Goal: Task Accomplishment & Management: Manage account settings

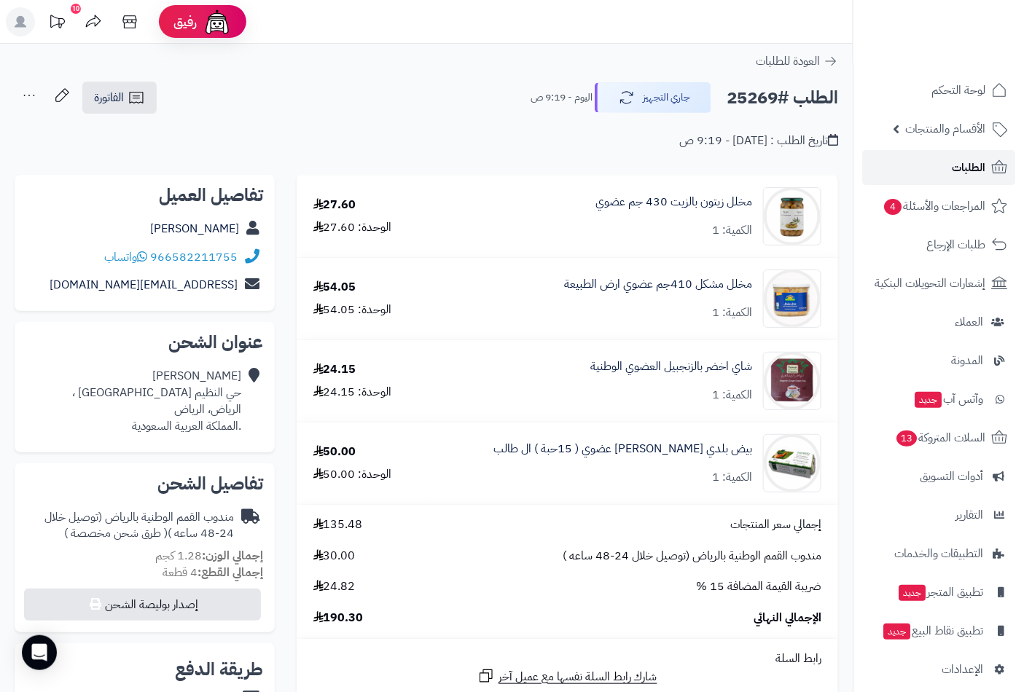
drag, startPoint x: 0, startPoint y: 0, endPoint x: 962, endPoint y: 165, distance: 975.8
click at [962, 165] on span "الطلبات" at bounding box center [969, 167] width 34 height 20
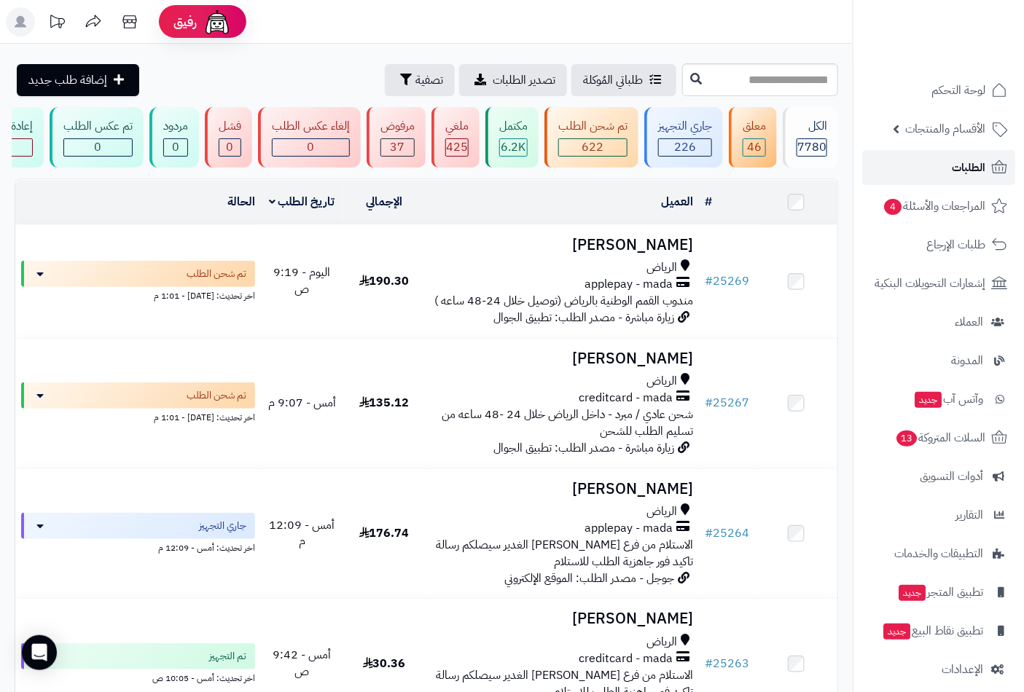
click at [965, 163] on span "الطلبات" at bounding box center [969, 167] width 34 height 20
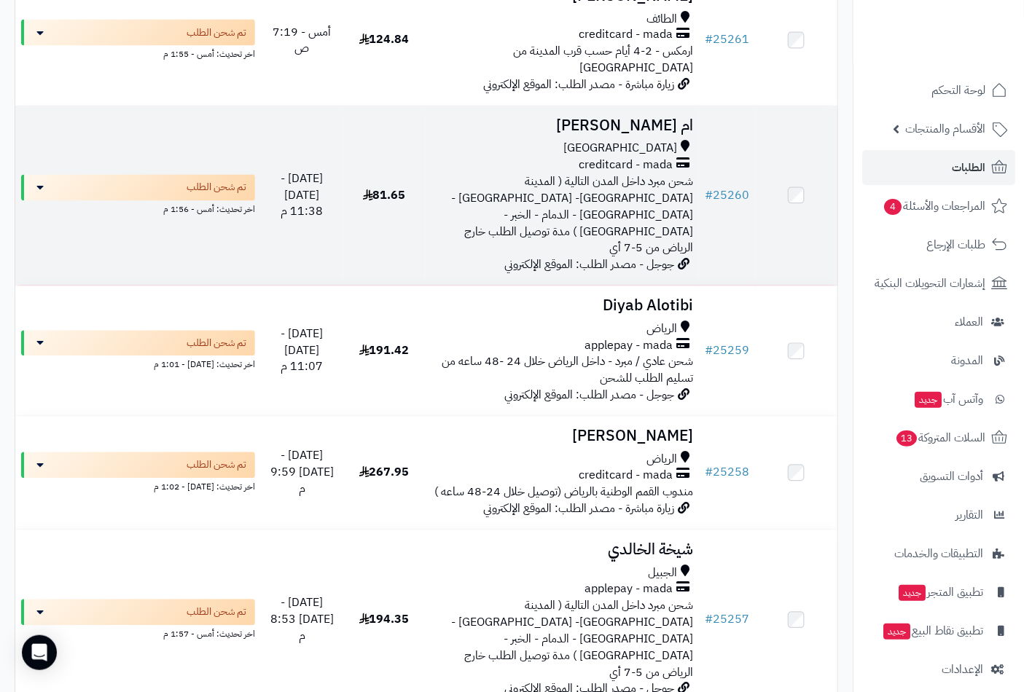
scroll to position [890, 0]
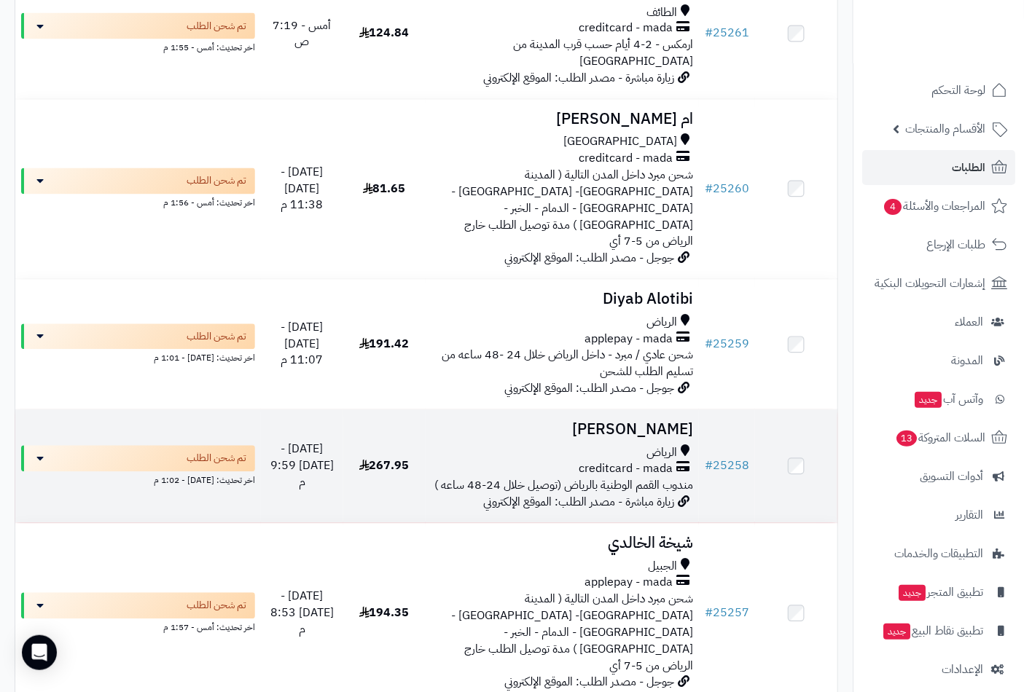
click at [664, 422] on h3 "Naif Alhussan" at bounding box center [562, 430] width 262 height 17
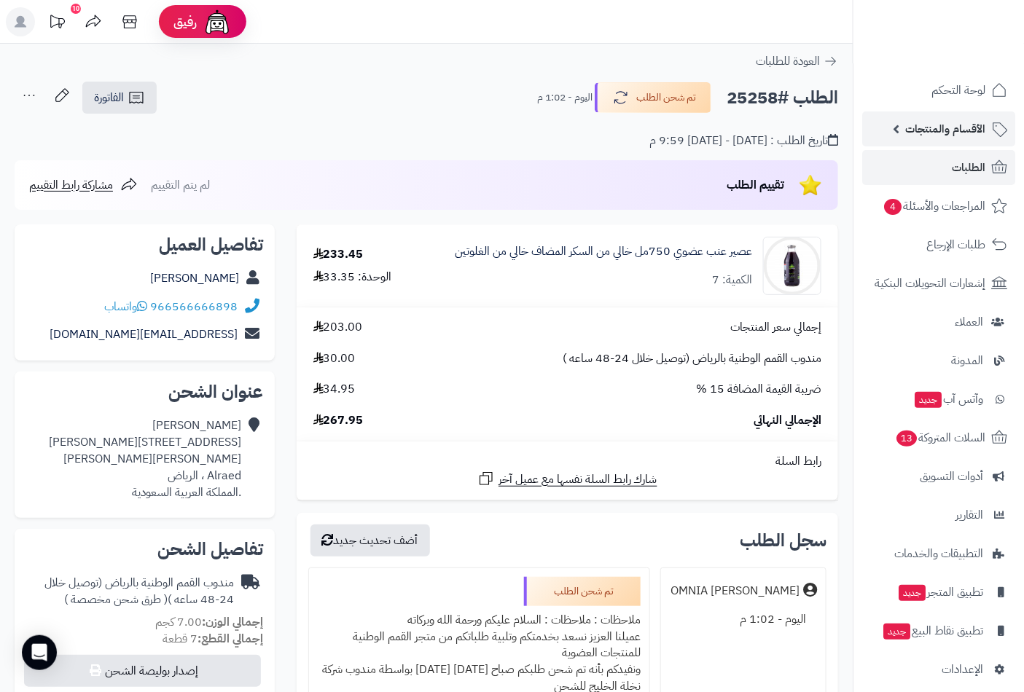
click at [957, 125] on span "الأقسام والمنتجات" at bounding box center [945, 129] width 80 height 20
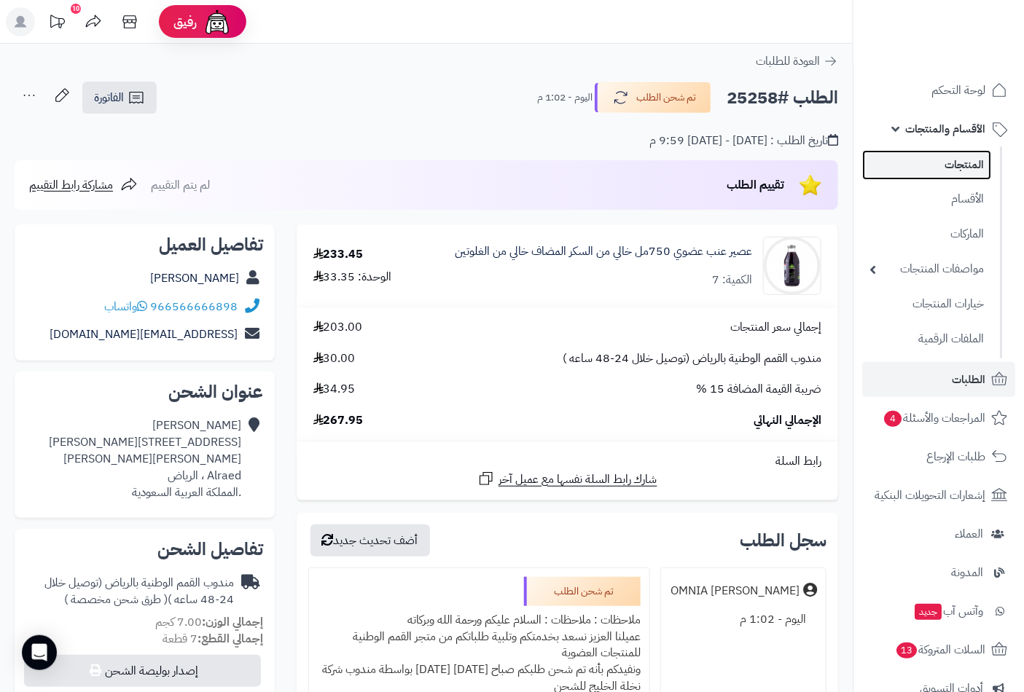
click at [967, 159] on link "المنتجات" at bounding box center [926, 165] width 129 height 30
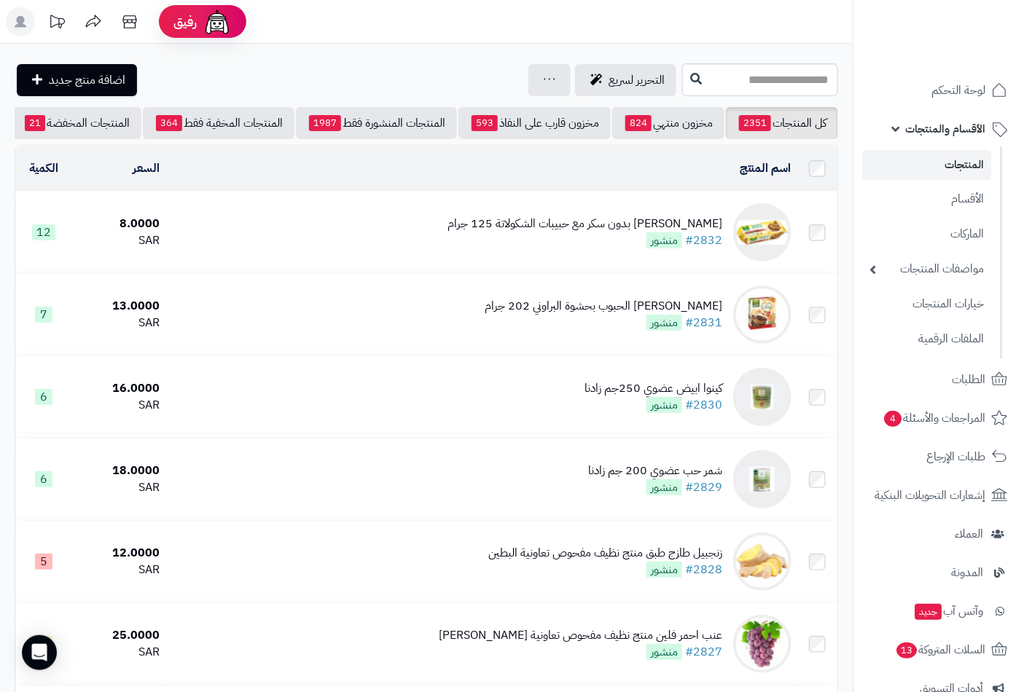
scroll to position [0, -137]
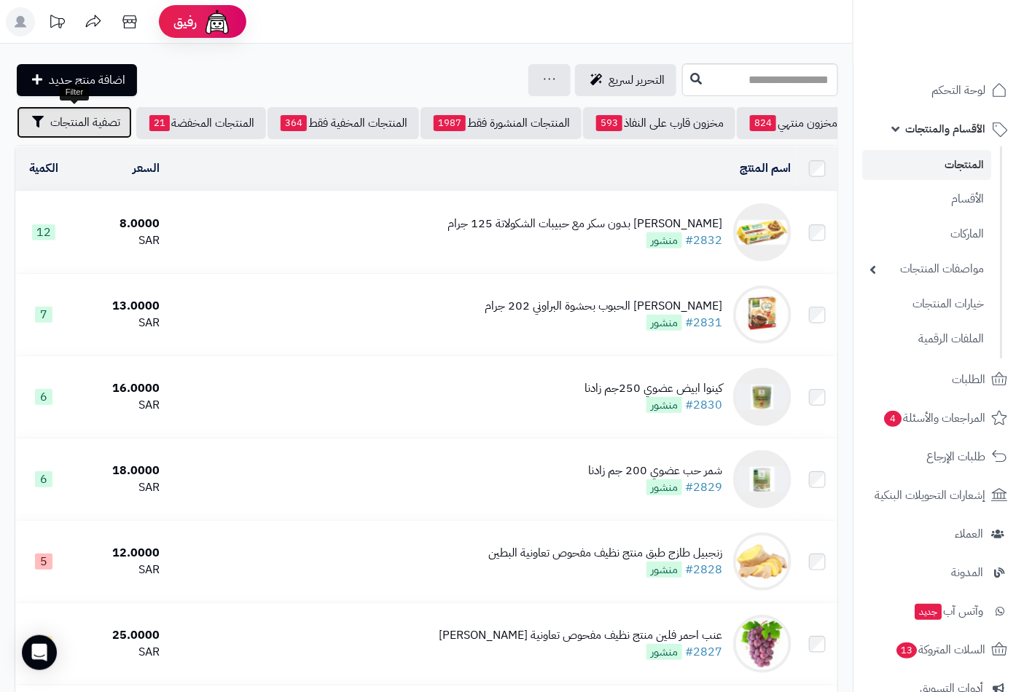
click at [86, 125] on span "تصفية المنتجات" at bounding box center [85, 122] width 70 height 17
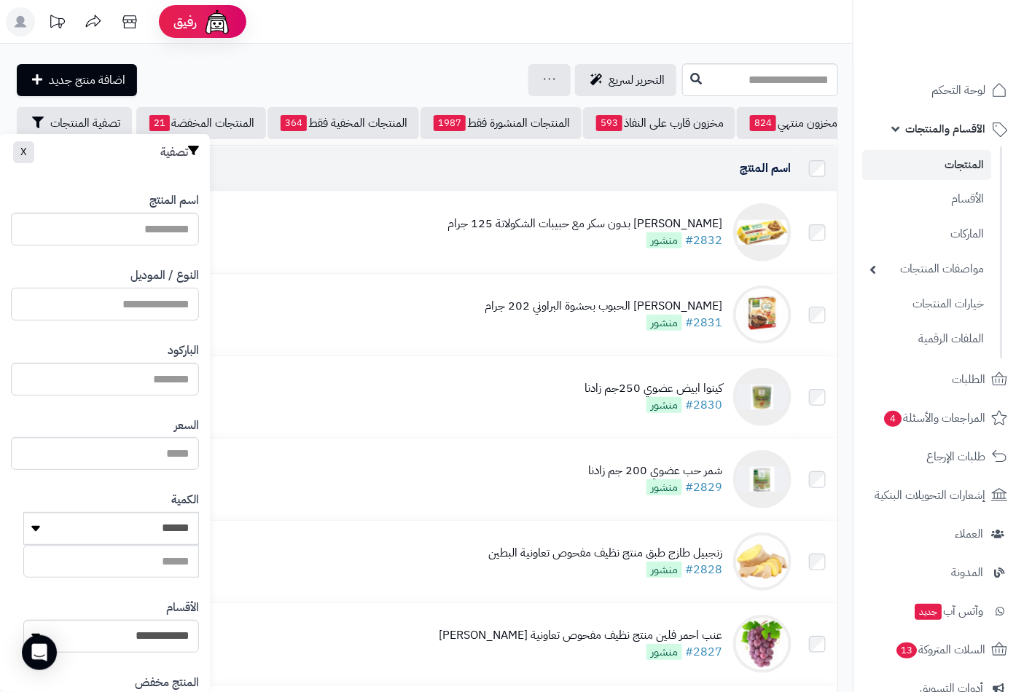
click at [146, 300] on input "النوع / الموديل" at bounding box center [105, 304] width 188 height 33
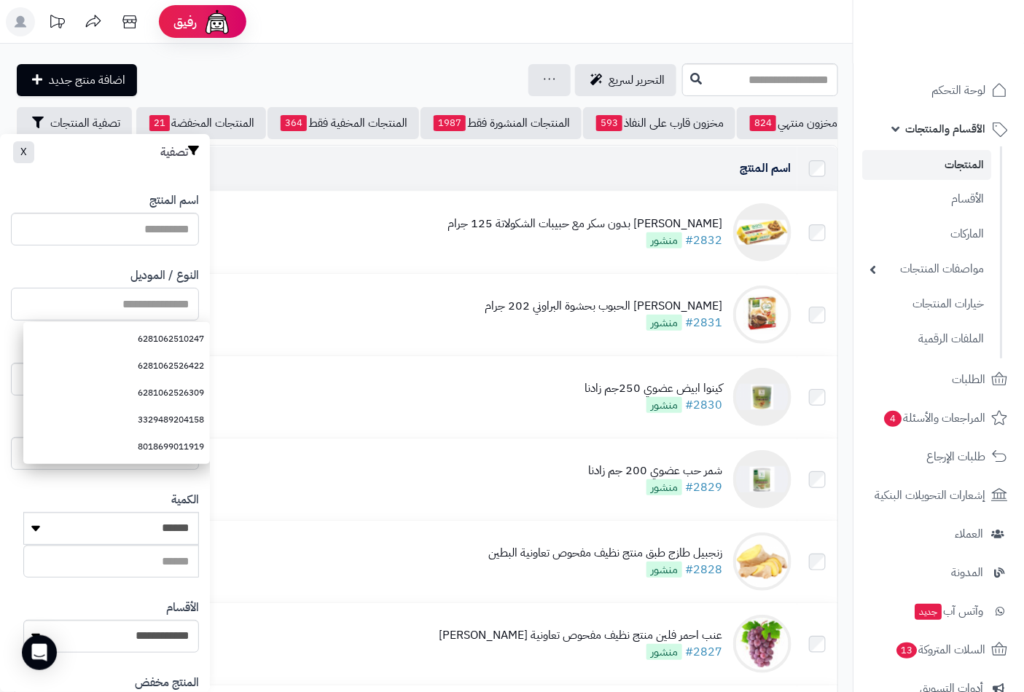
paste input "**********"
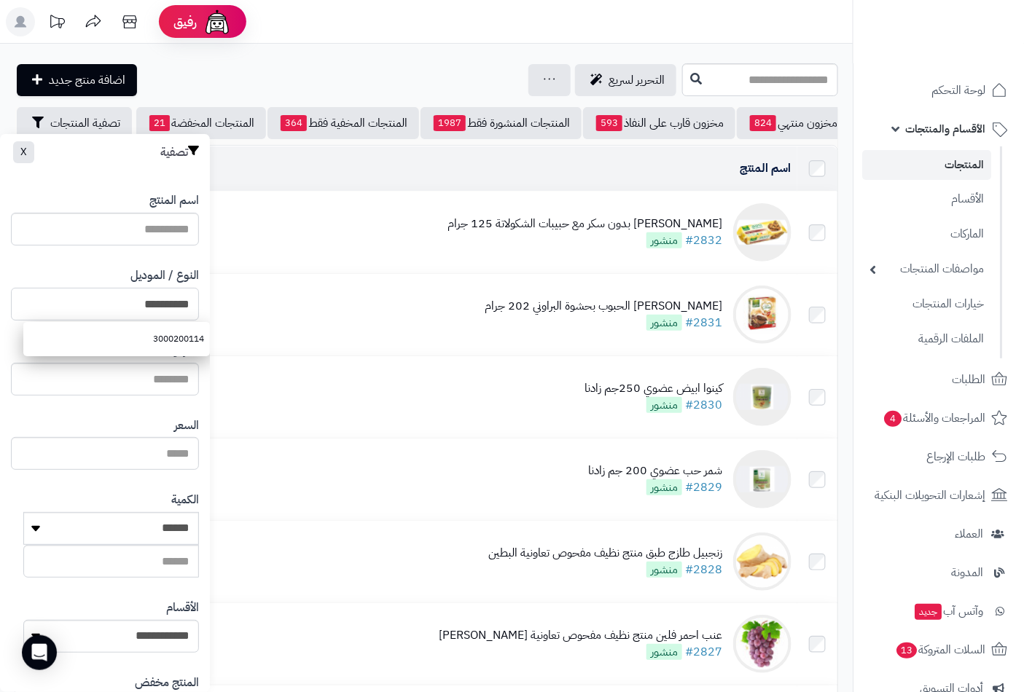
scroll to position [199, 0]
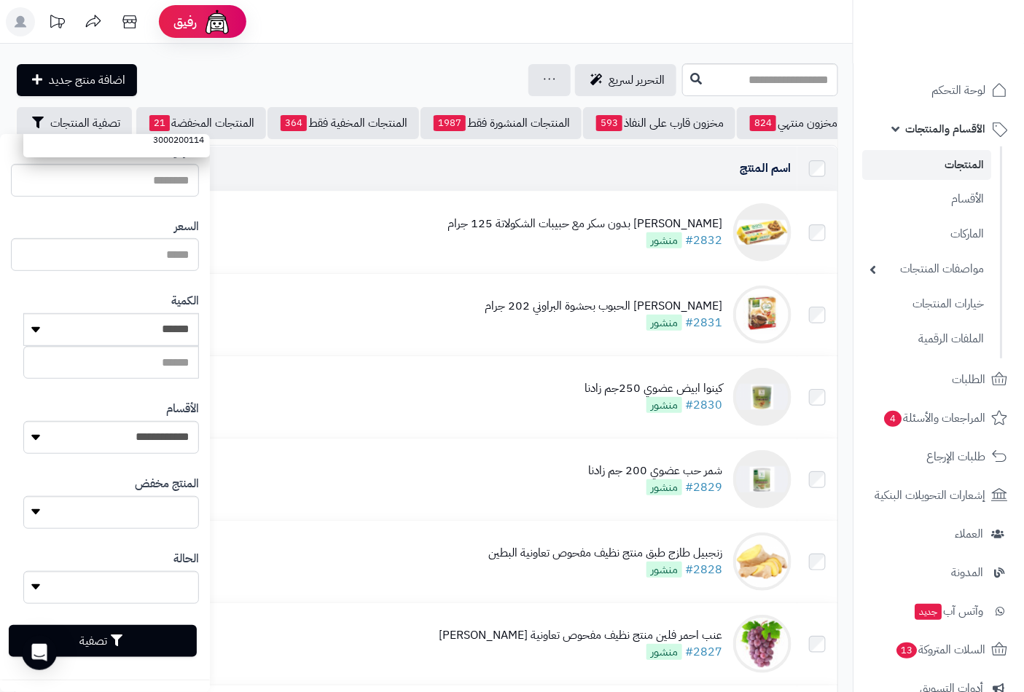
type input "**********"
click at [122, 638] on icon "button" at bounding box center [117, 641] width 12 height 12
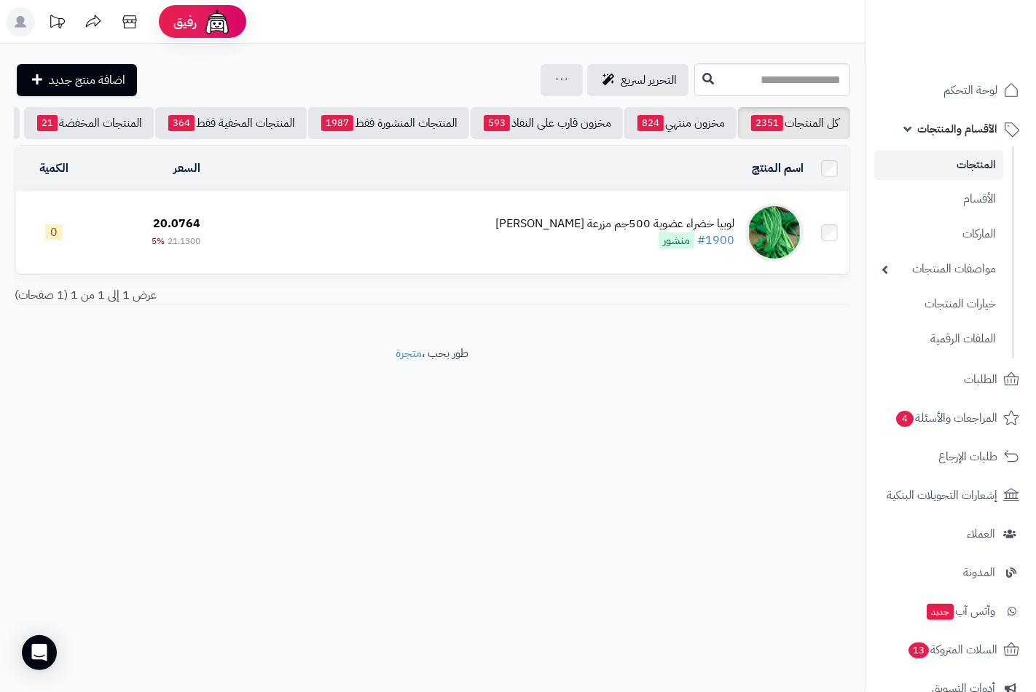
click at [646, 232] on div "لوبيا خضراء عضوية 500جم مزرعة الشهوان" at bounding box center [614, 224] width 239 height 17
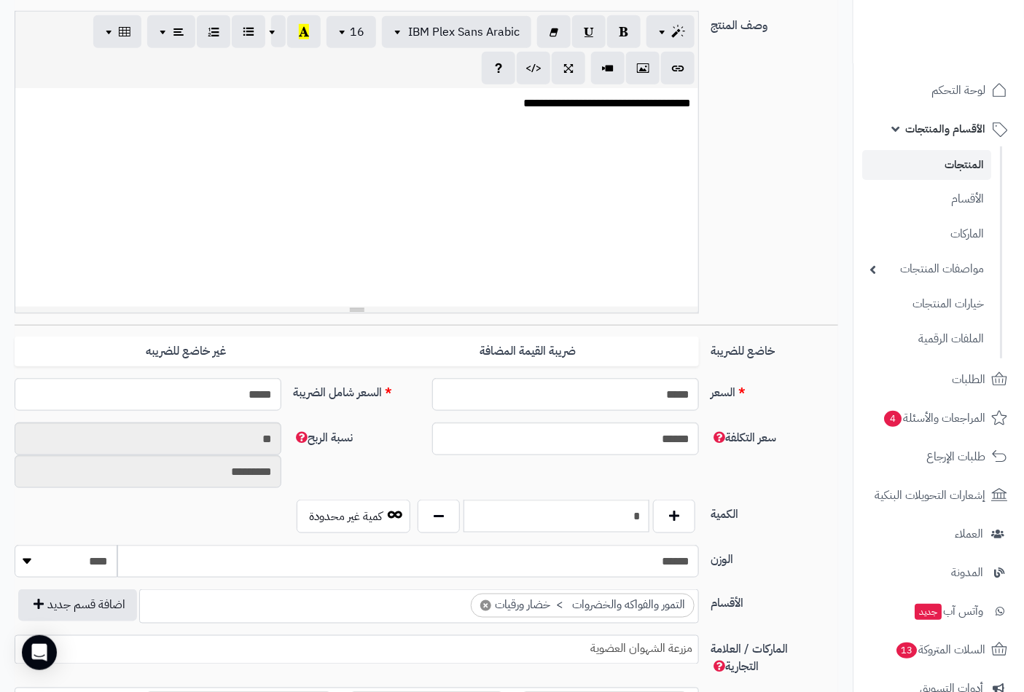
scroll to position [660, 0]
drag, startPoint x: 630, startPoint y: 523, endPoint x: 730, endPoint y: 519, distance: 100.6
click at [732, 520] on div "الكمية * كمية غير محدودة" at bounding box center [426, 522] width 835 height 45
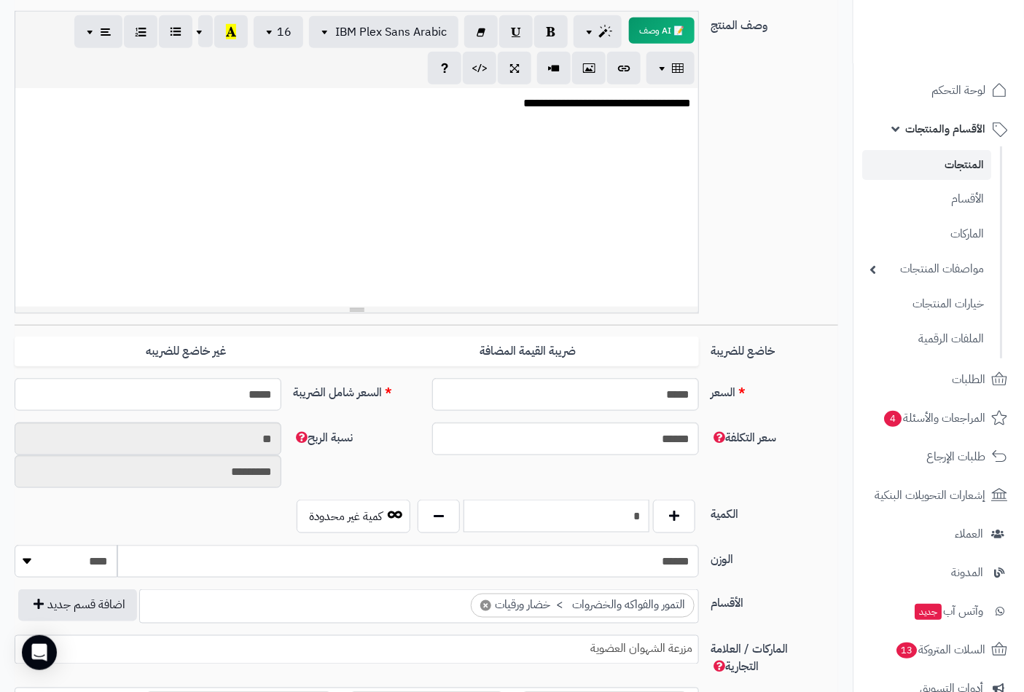
type input "*"
click at [777, 264] on div "**********" at bounding box center [426, 168] width 835 height 314
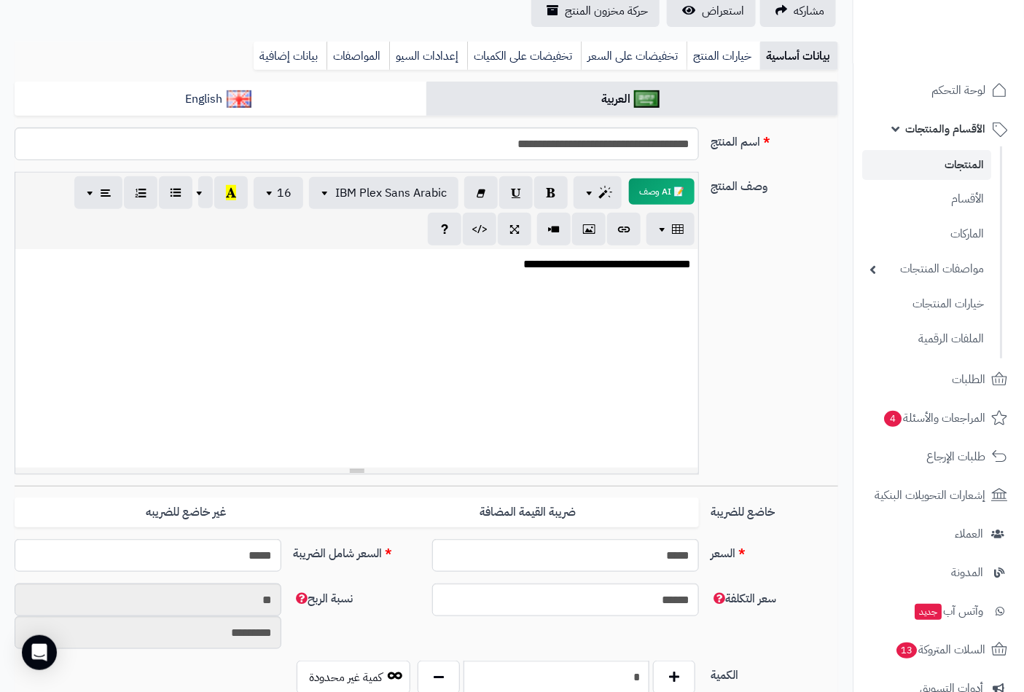
scroll to position [0, 0]
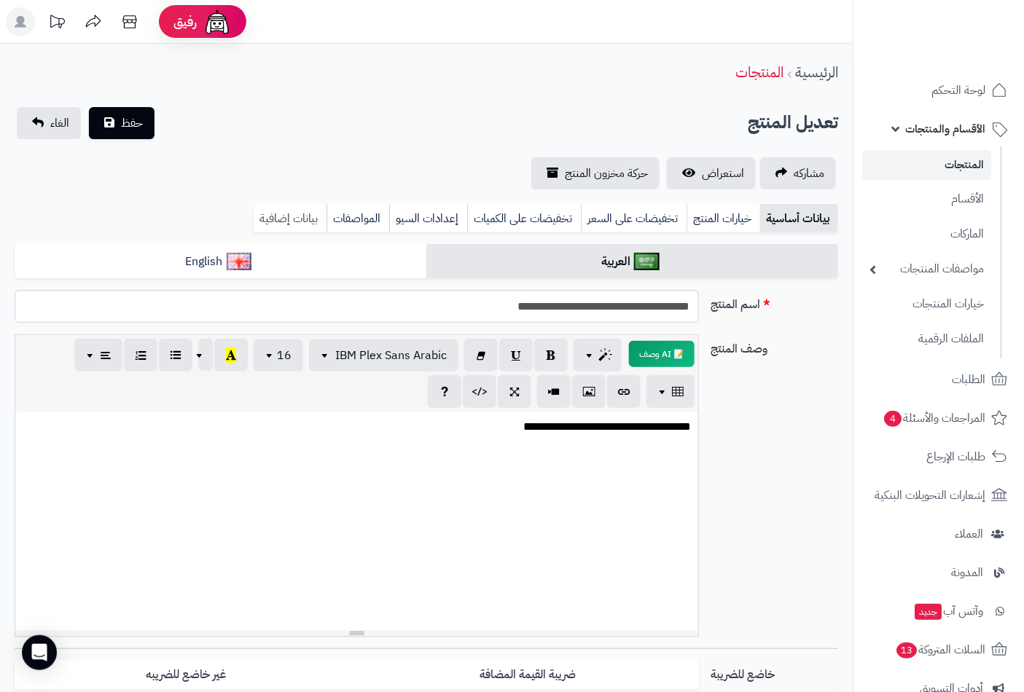
click at [284, 219] on link "بيانات إضافية" at bounding box center [290, 218] width 73 height 29
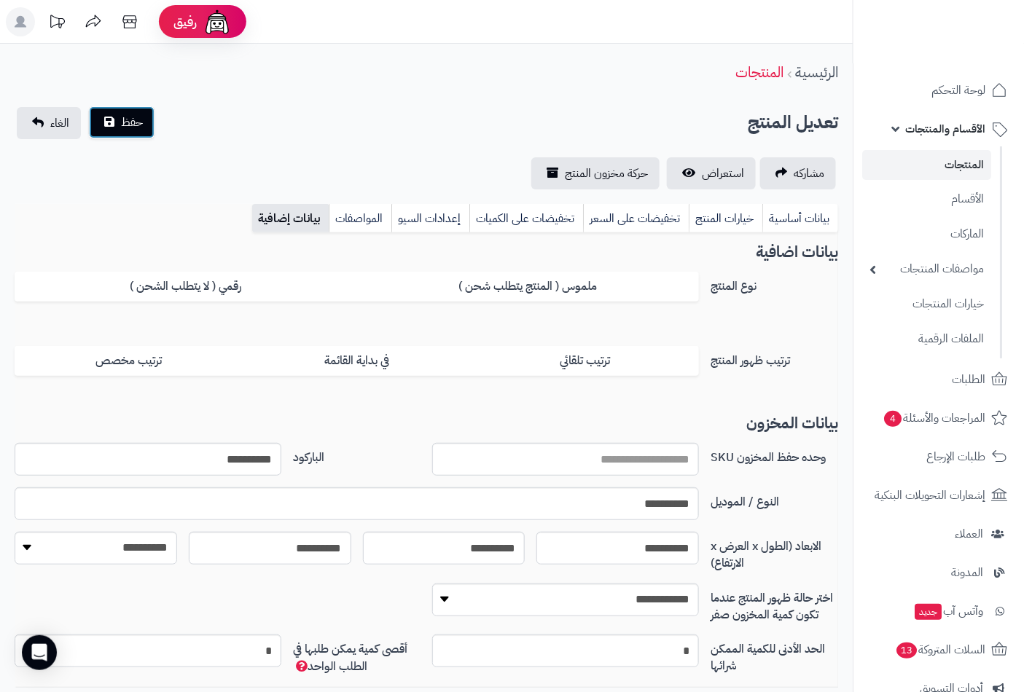
click at [129, 121] on span "حفظ" at bounding box center [132, 122] width 22 height 17
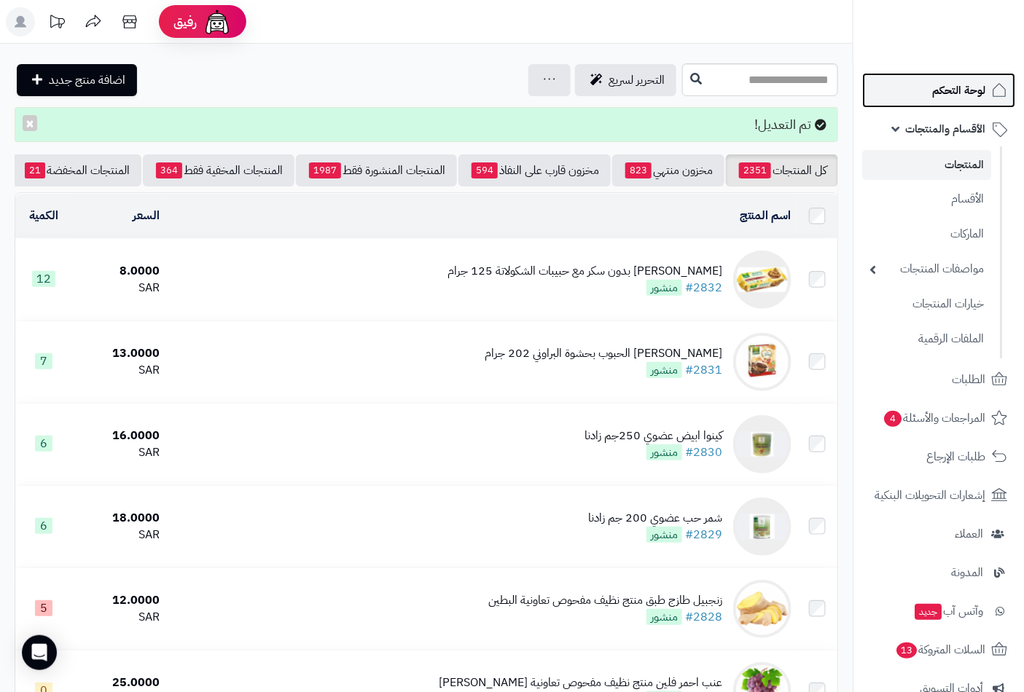
click at [971, 89] on span "لوحة التحكم" at bounding box center [958, 90] width 53 height 20
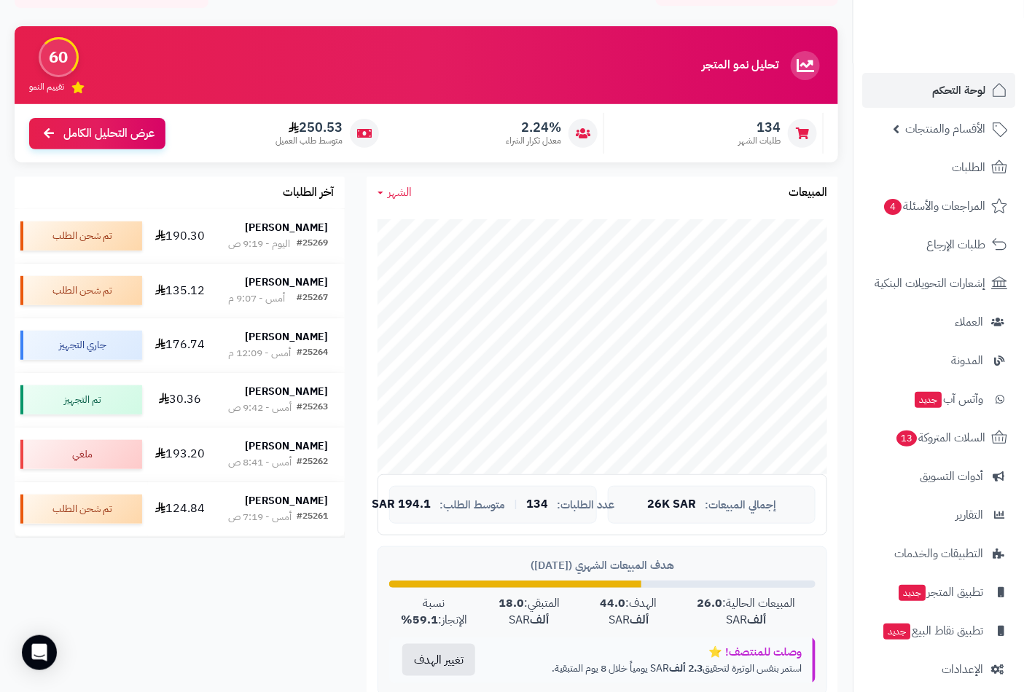
scroll to position [243, 0]
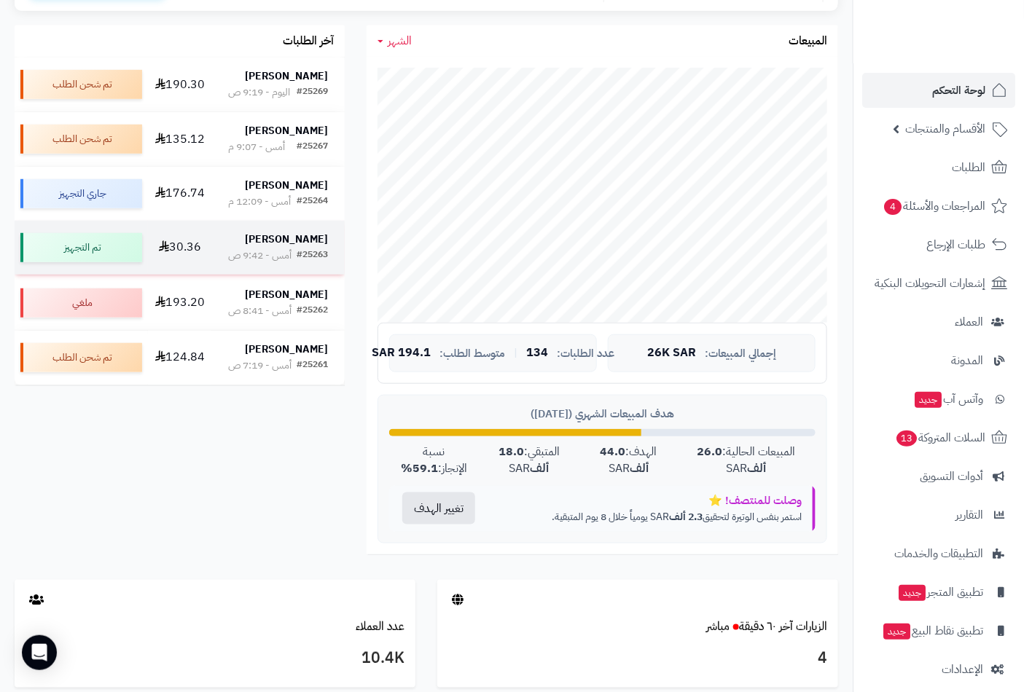
click at [302, 244] on strong "[PERSON_NAME]" at bounding box center [286, 239] width 83 height 15
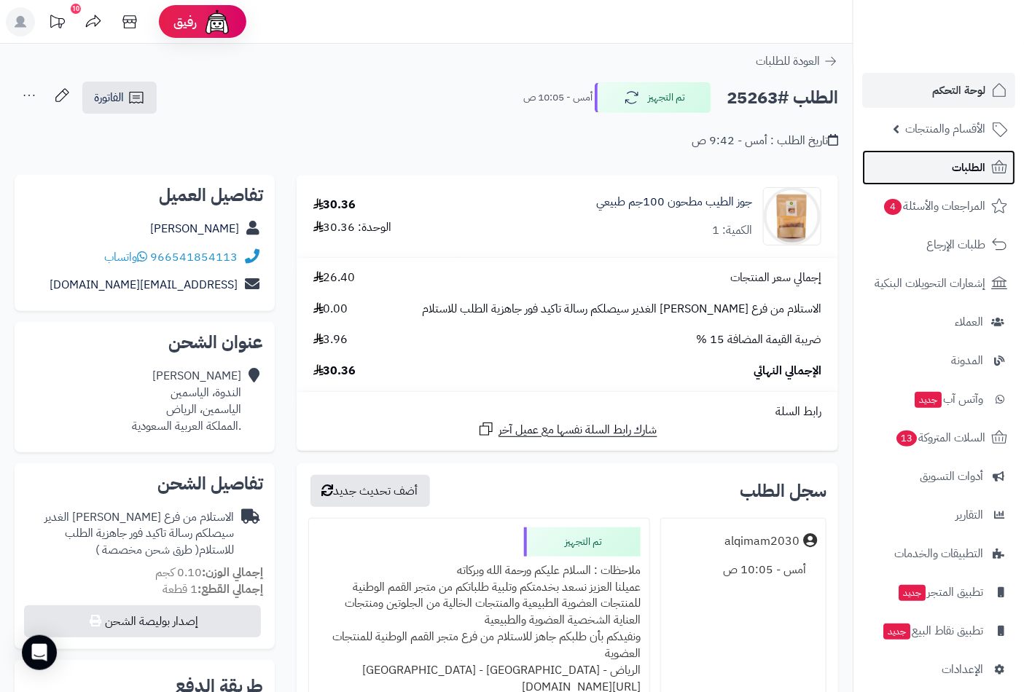
click at [960, 157] on span "الطلبات" at bounding box center [969, 167] width 34 height 20
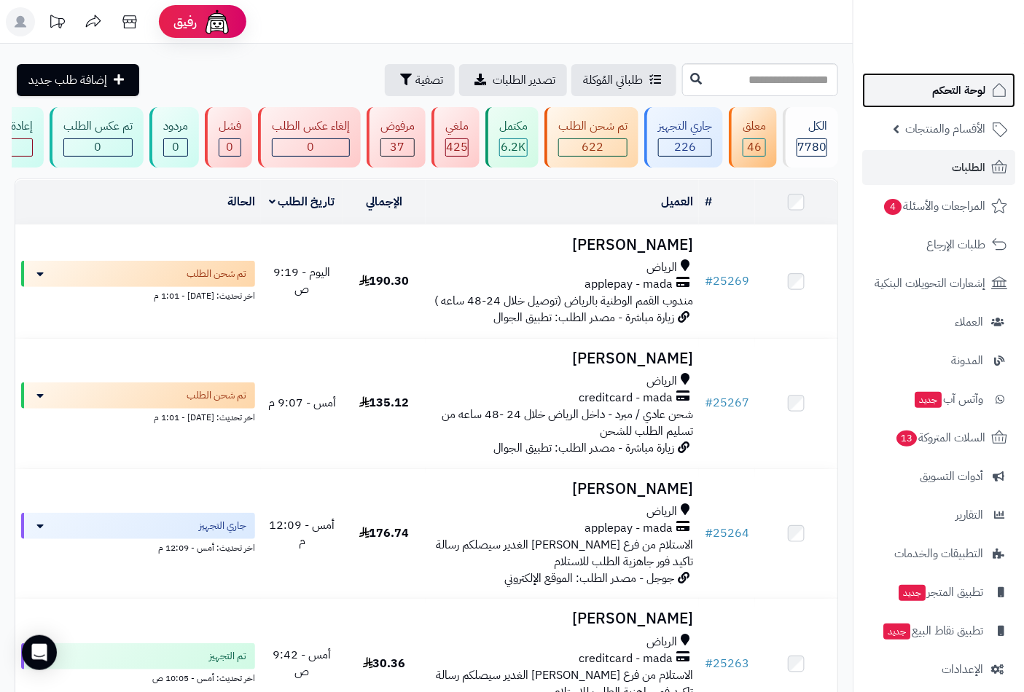
click at [970, 78] on link "لوحة التحكم" at bounding box center [938, 90] width 153 height 35
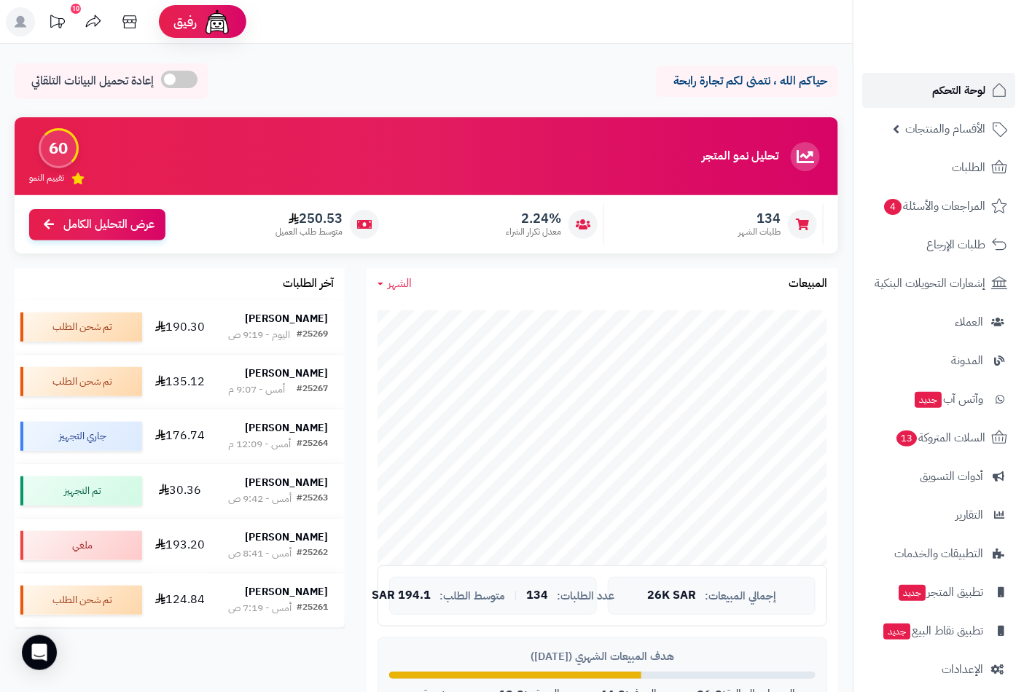
click at [947, 80] on span "لوحة التحكم" at bounding box center [958, 90] width 53 height 20
click at [960, 92] on span "لوحة التحكم" at bounding box center [958, 90] width 53 height 20
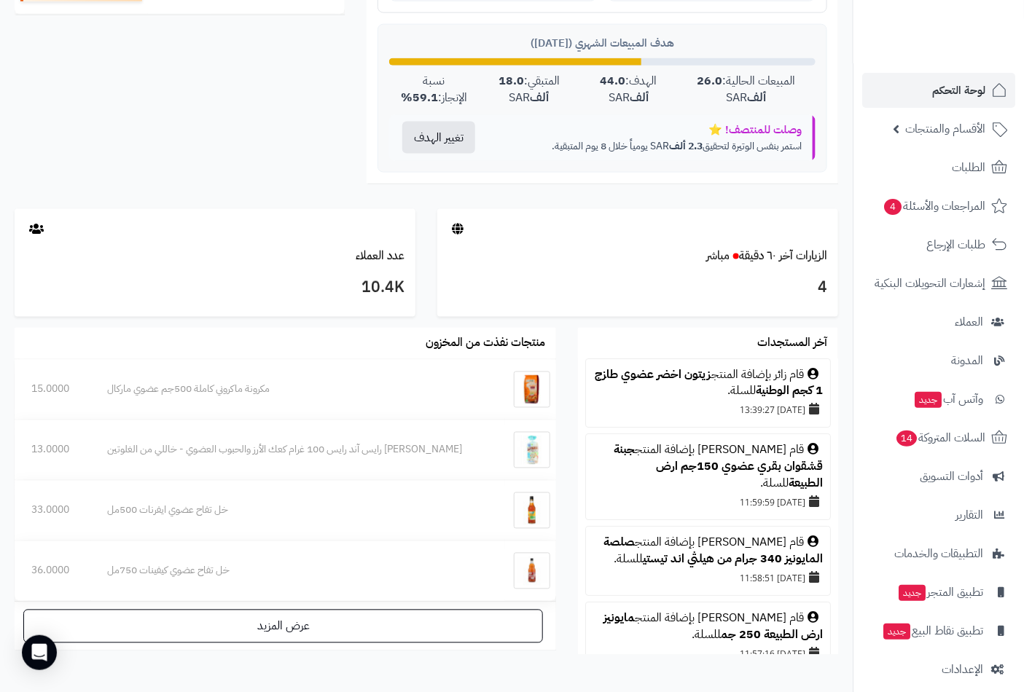
scroll to position [647, 0]
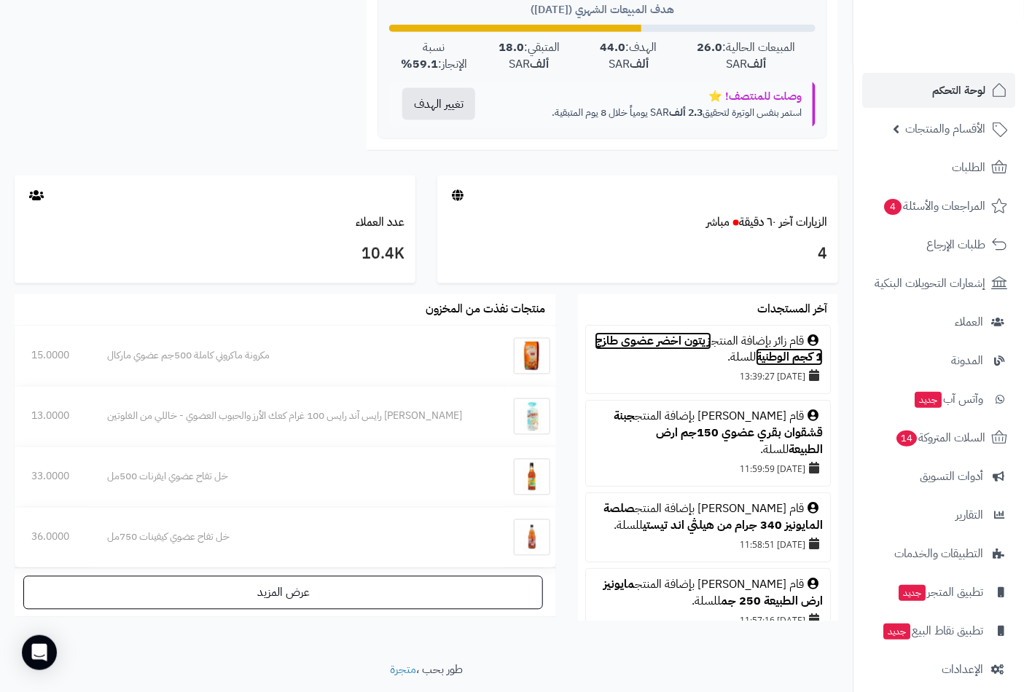
click at [667, 347] on link "زيتون اخضر عضوي طازج 1 كجم الوطنية" at bounding box center [709, 350] width 228 height 34
click at [964, 88] on span "لوحة التحكم" at bounding box center [958, 90] width 53 height 20
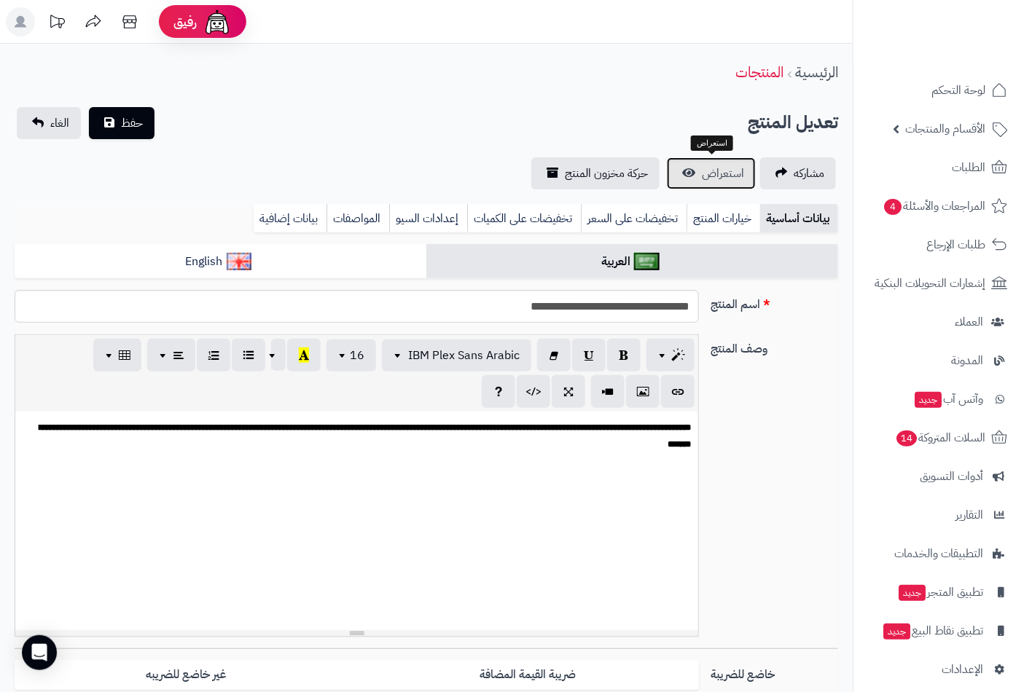
click at [705, 173] on span "استعراض" at bounding box center [723, 173] width 42 height 17
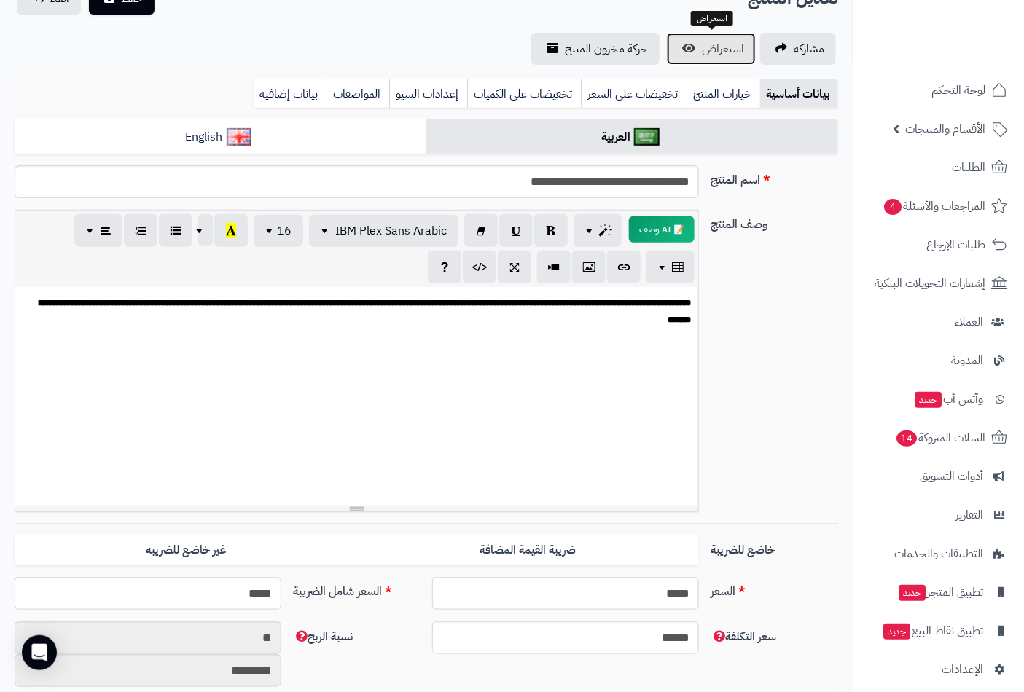
scroll to position [404, 0]
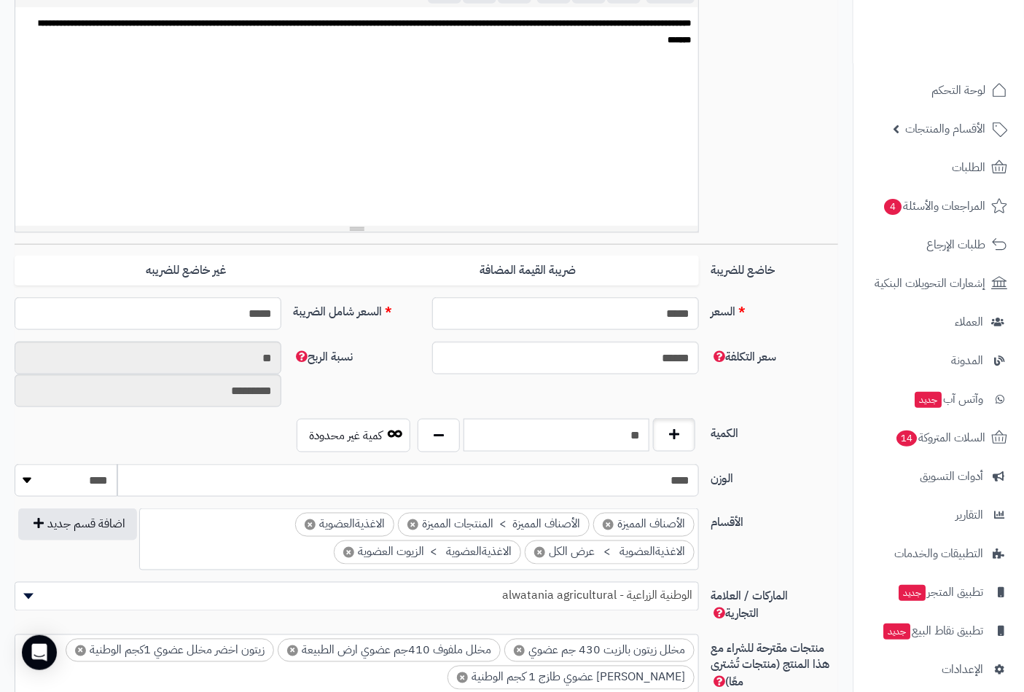
drag, startPoint x: 624, startPoint y: 430, endPoint x: 665, endPoint y: 431, distance: 40.1
click at [665, 431] on div "**" at bounding box center [556, 436] width 285 height 34
type input "**"
click at [77, 484] on select "******** **** ***** *****" at bounding box center [66, 480] width 103 height 33
select select "*"
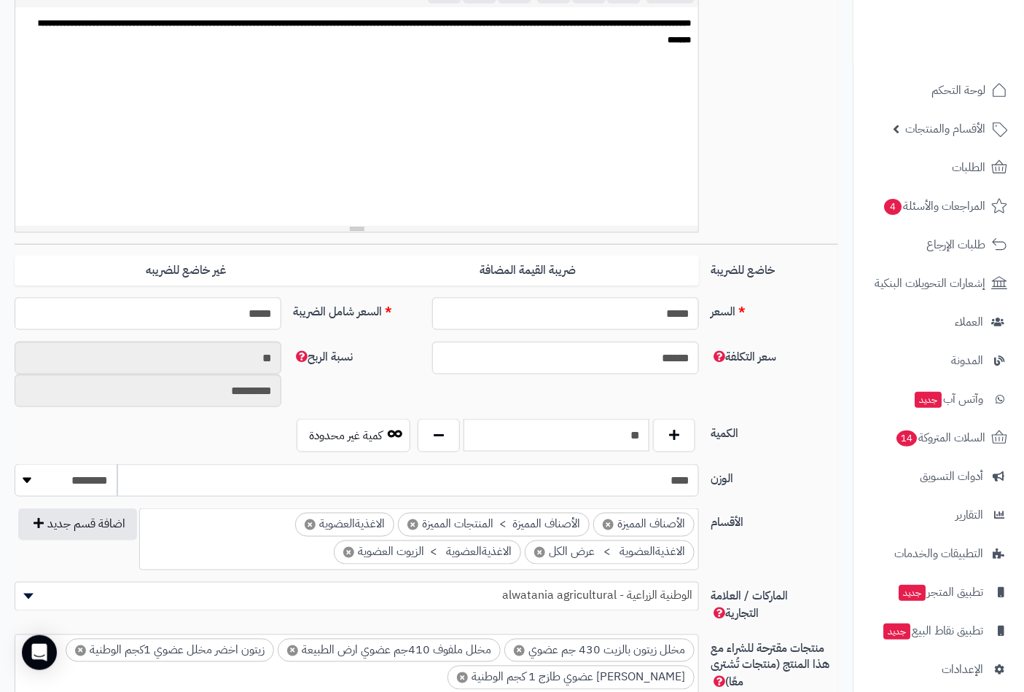
click at [15, 464] on select "******** **** ***** *****" at bounding box center [66, 480] width 103 height 33
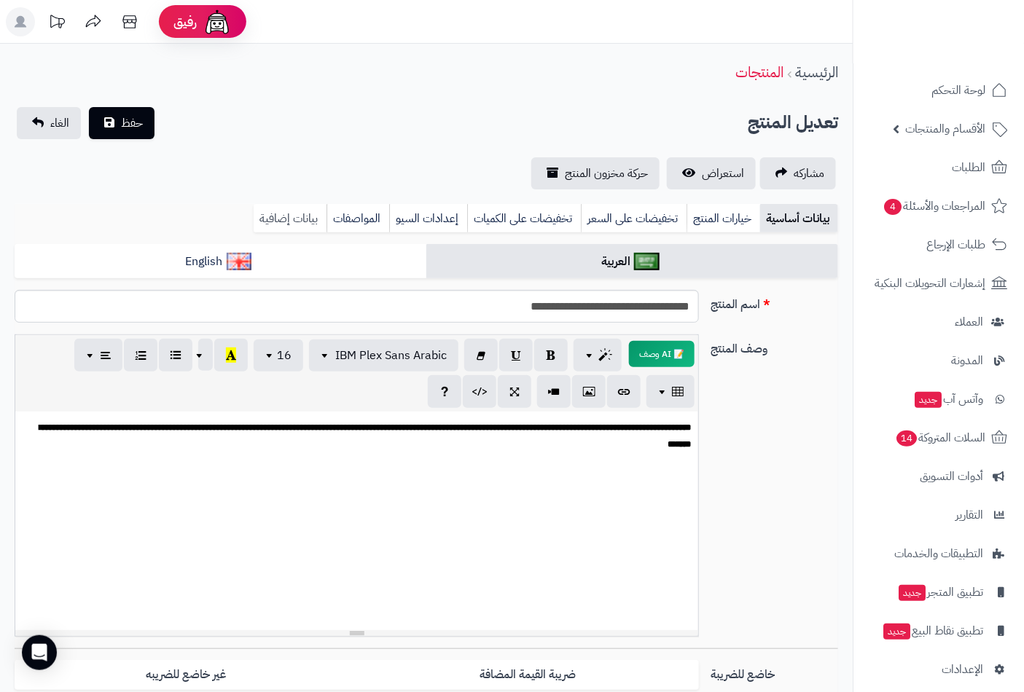
click at [295, 216] on link "بيانات إضافية" at bounding box center [290, 218] width 73 height 29
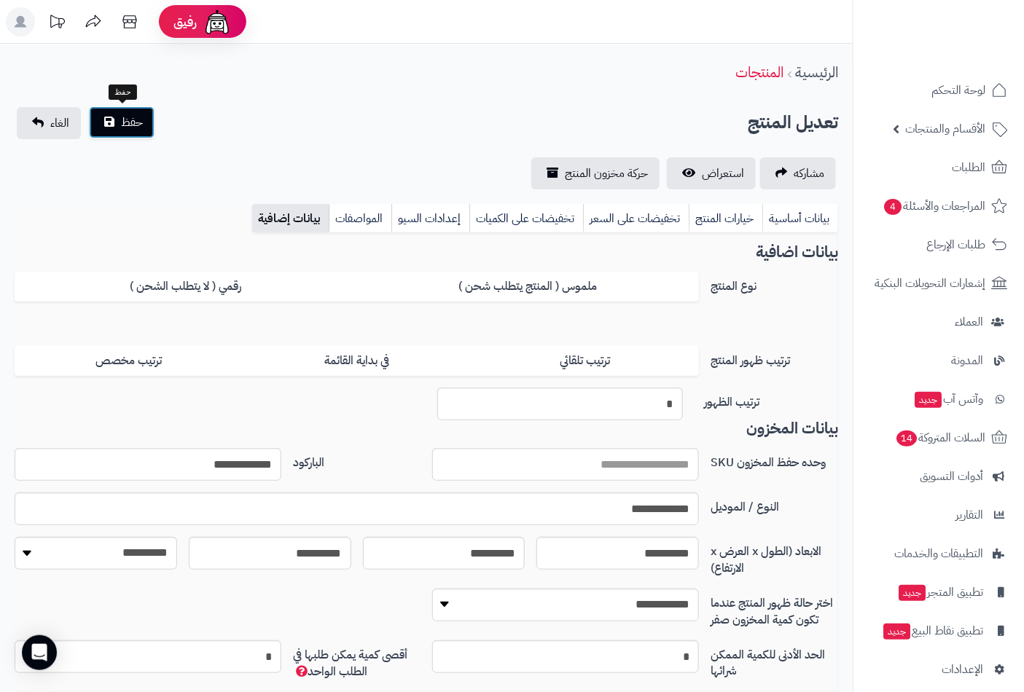
click at [138, 127] on span "حفظ" at bounding box center [132, 122] width 22 height 17
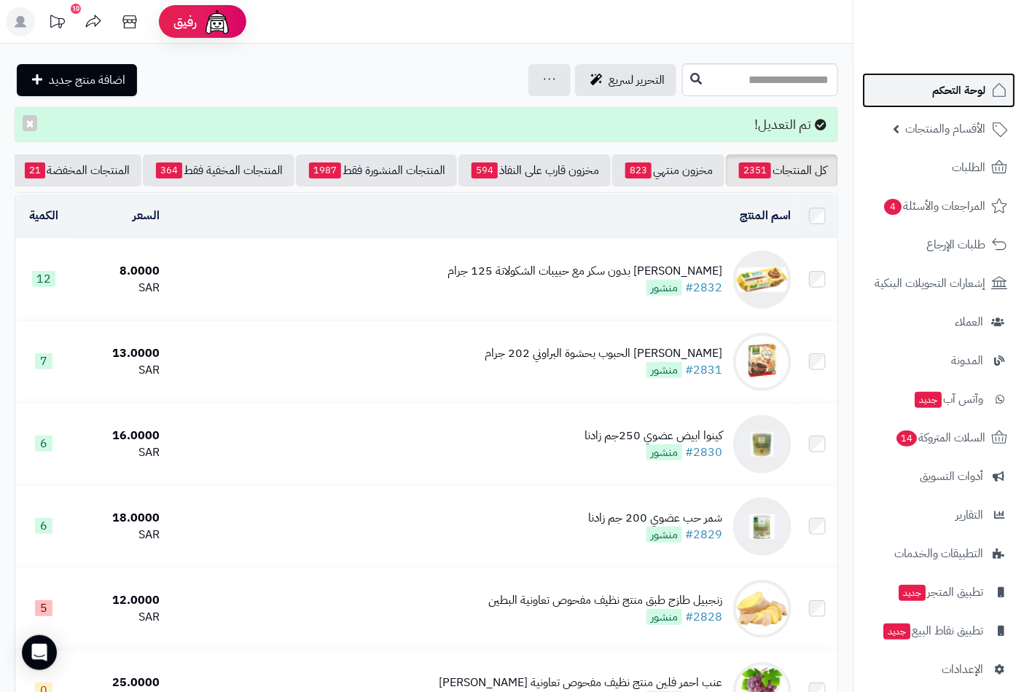
click at [943, 93] on span "لوحة التحكم" at bounding box center [958, 90] width 53 height 20
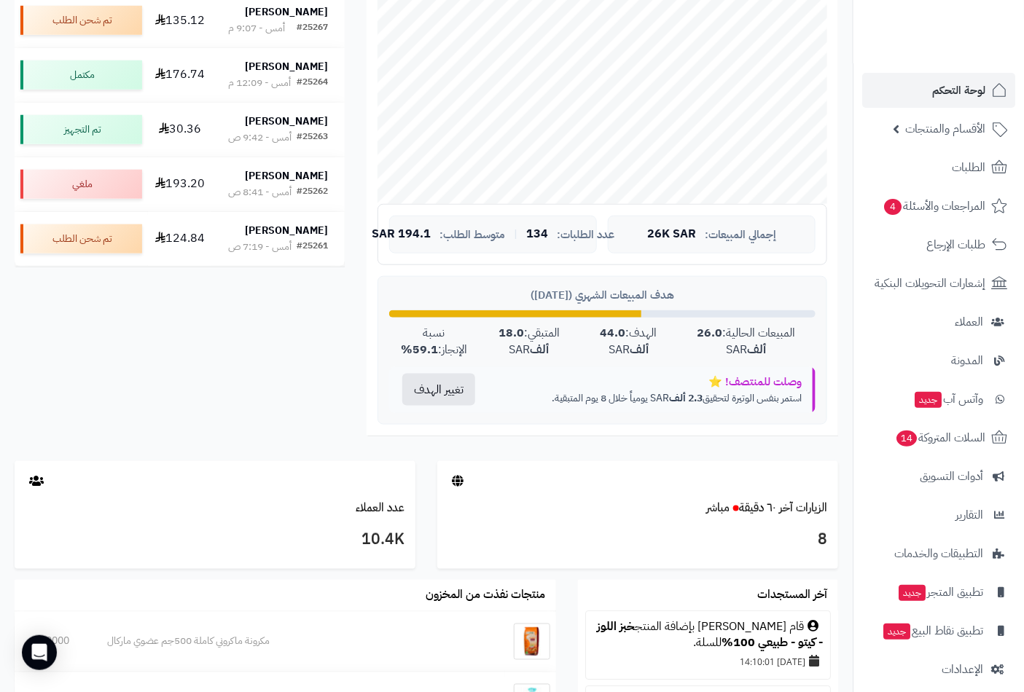
scroll to position [42, 0]
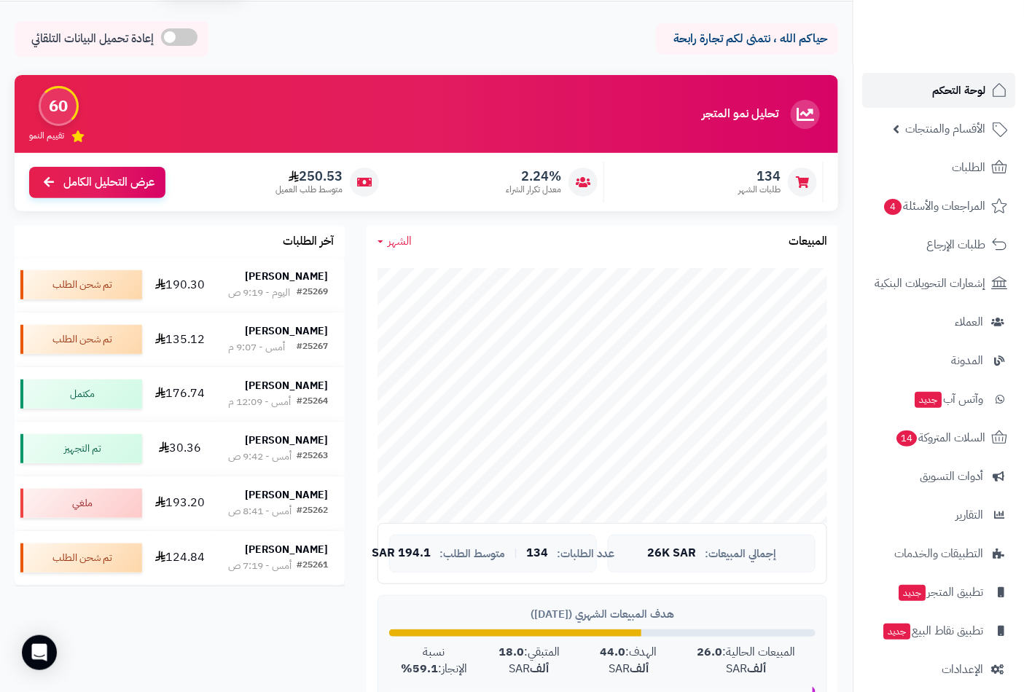
click at [956, 86] on span "لوحة التحكم" at bounding box center [958, 90] width 53 height 20
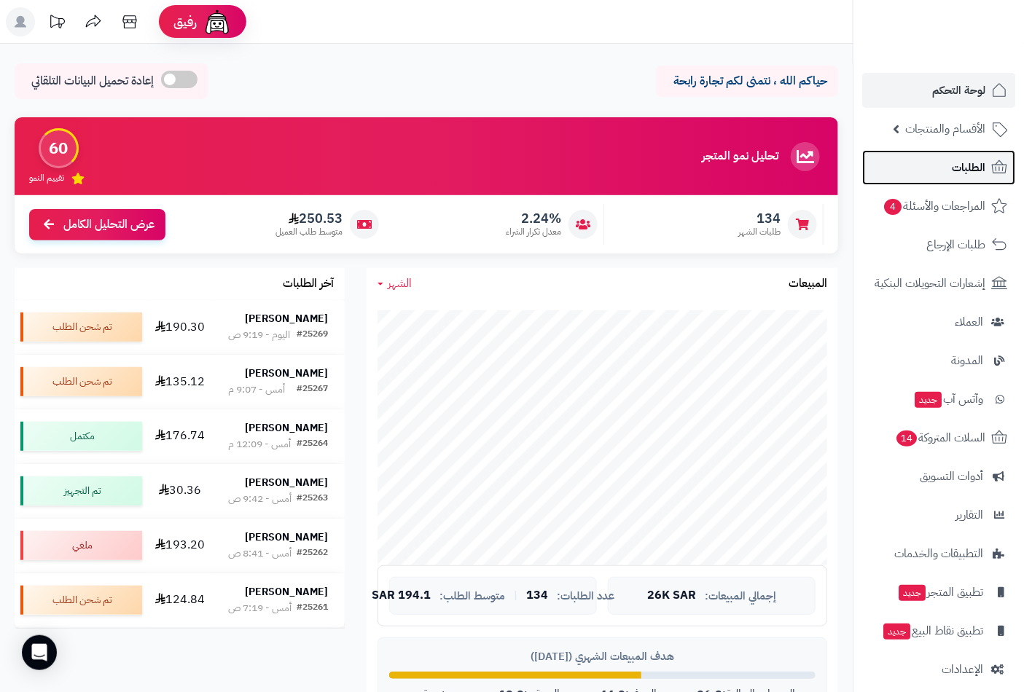
click at [966, 166] on span "الطلبات" at bounding box center [969, 167] width 34 height 20
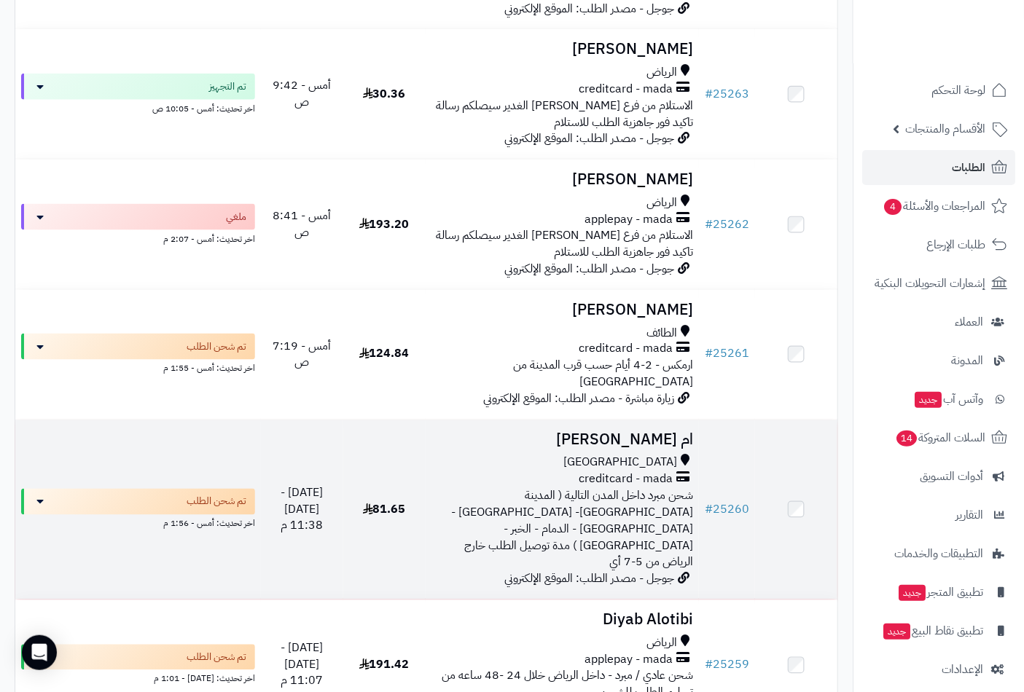
scroll to position [729, 0]
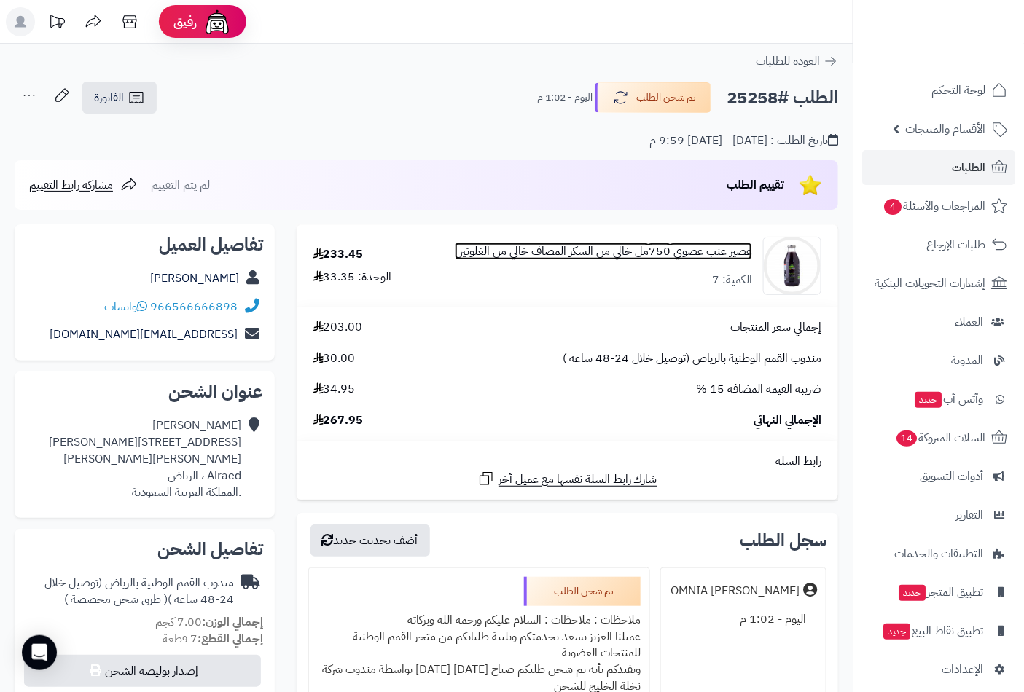
click at [550, 250] on link "عصير عنب عضوي 750مل خالي من السكر المضاف خالي من الغلوتين" at bounding box center [603, 251] width 297 height 17
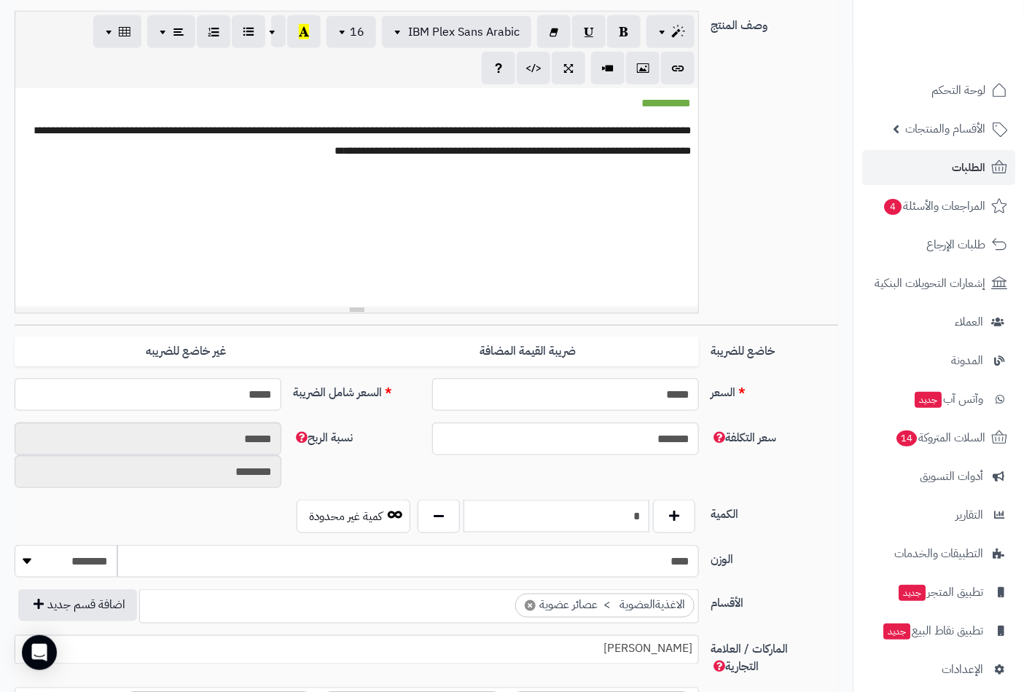
scroll to position [456, 0]
drag, startPoint x: 619, startPoint y: 514, endPoint x: 718, endPoint y: 511, distance: 99.1
click at [718, 511] on div "الكمية * كمية غير محدودة" at bounding box center [426, 522] width 835 height 45
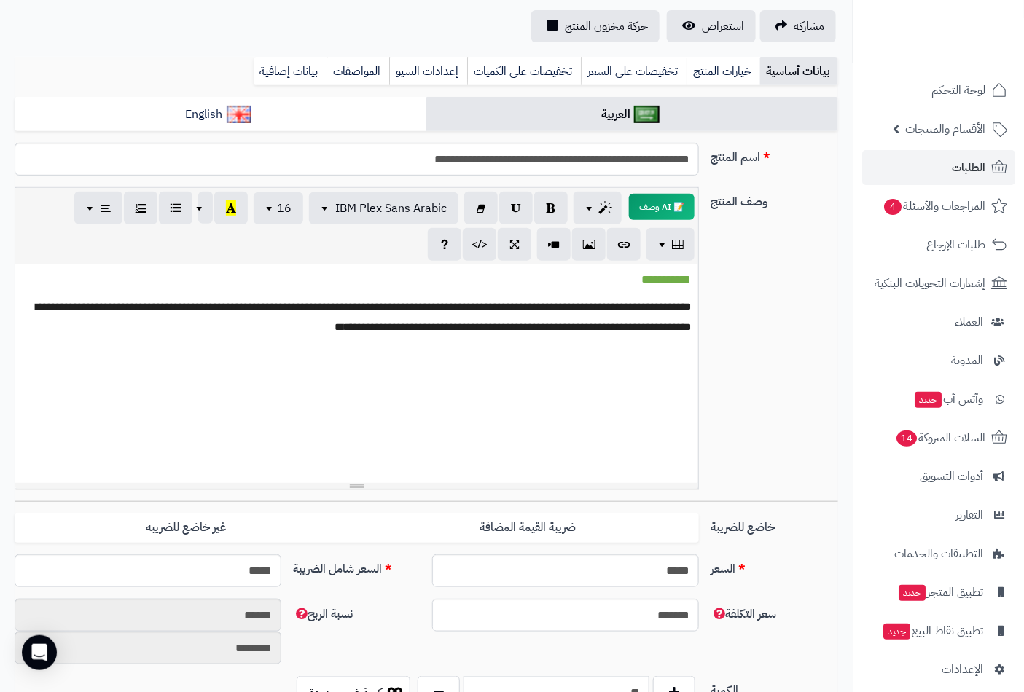
scroll to position [0, 0]
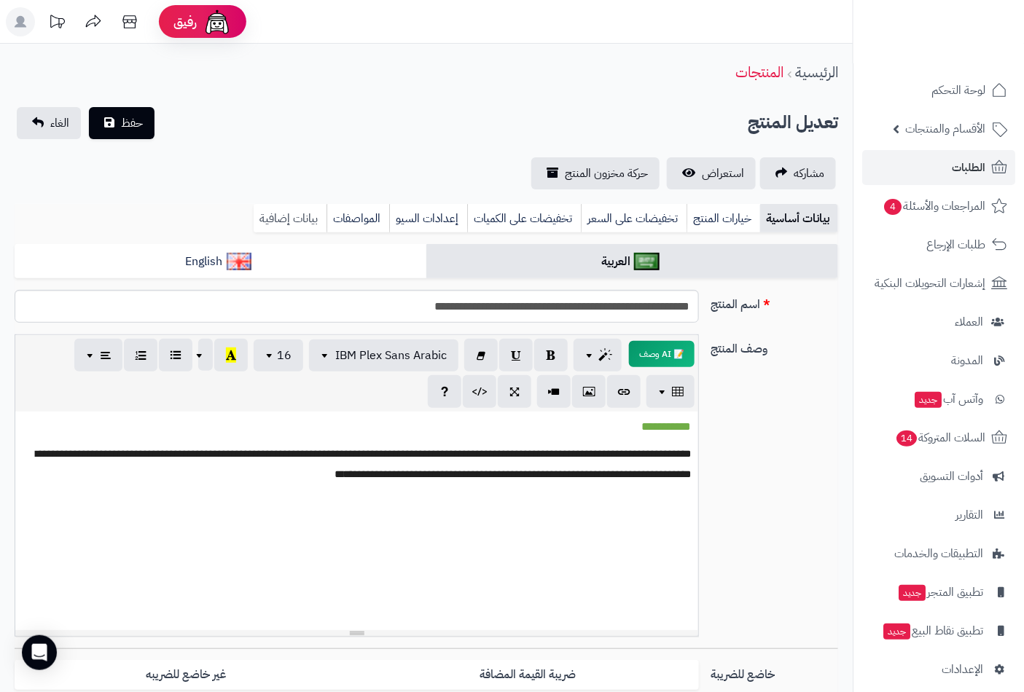
type input "**"
click at [288, 211] on link "بيانات إضافية" at bounding box center [290, 218] width 73 height 29
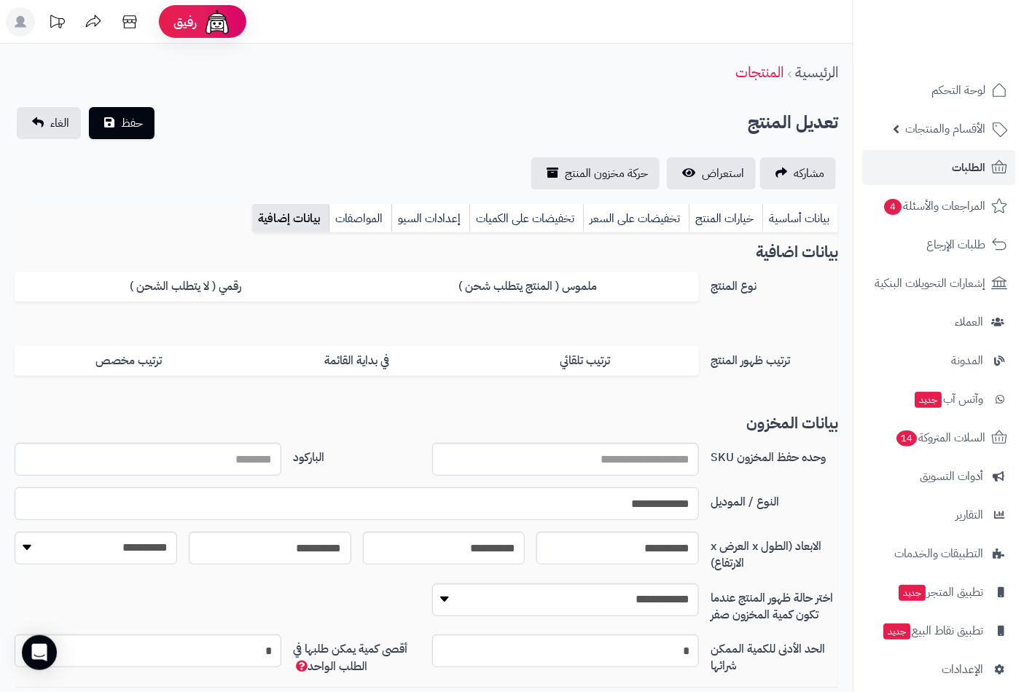
click at [627, 506] on input "**********" at bounding box center [357, 503] width 684 height 33
paste input "**********"
type input "**********"
click at [809, 216] on link "بيانات أساسية" at bounding box center [800, 218] width 76 height 29
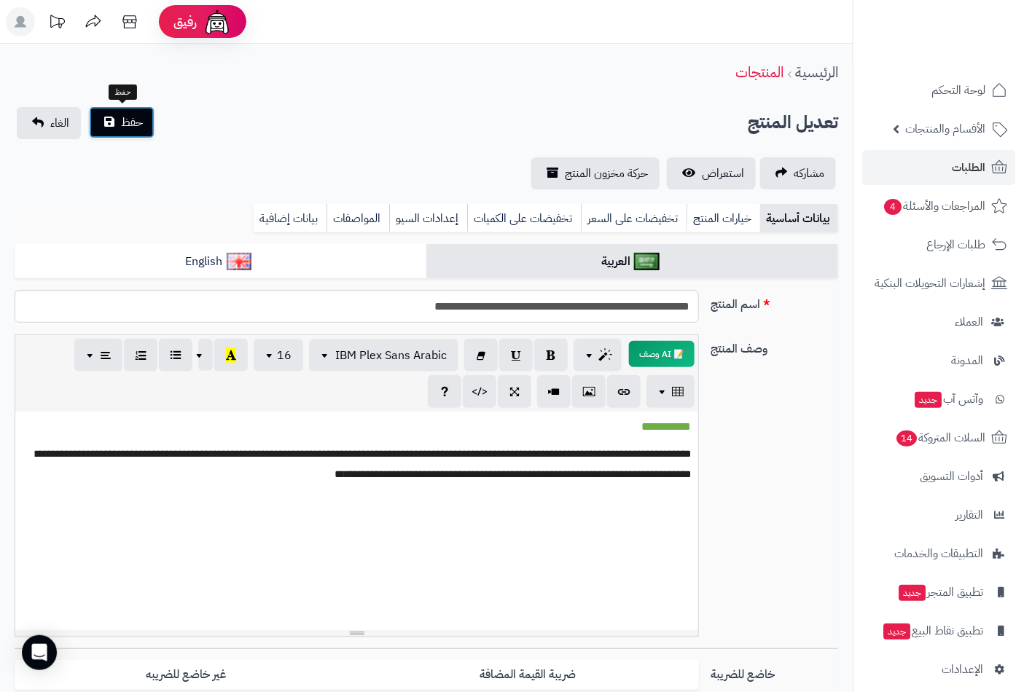
click at [117, 126] on button "حفظ" at bounding box center [122, 122] width 66 height 32
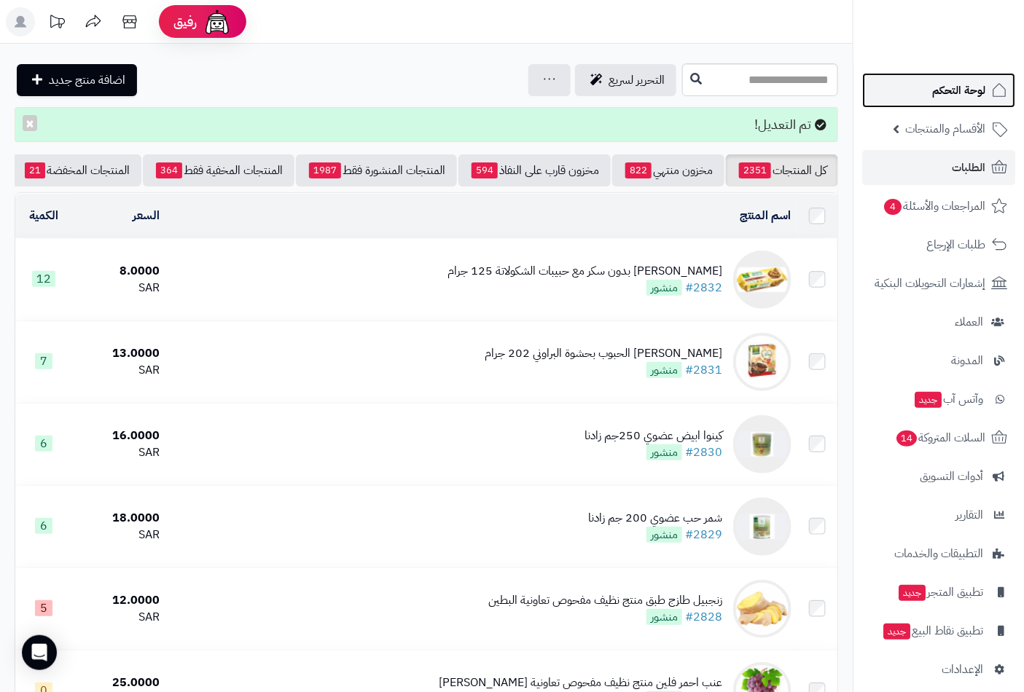
click at [962, 90] on span "لوحة التحكم" at bounding box center [958, 90] width 53 height 20
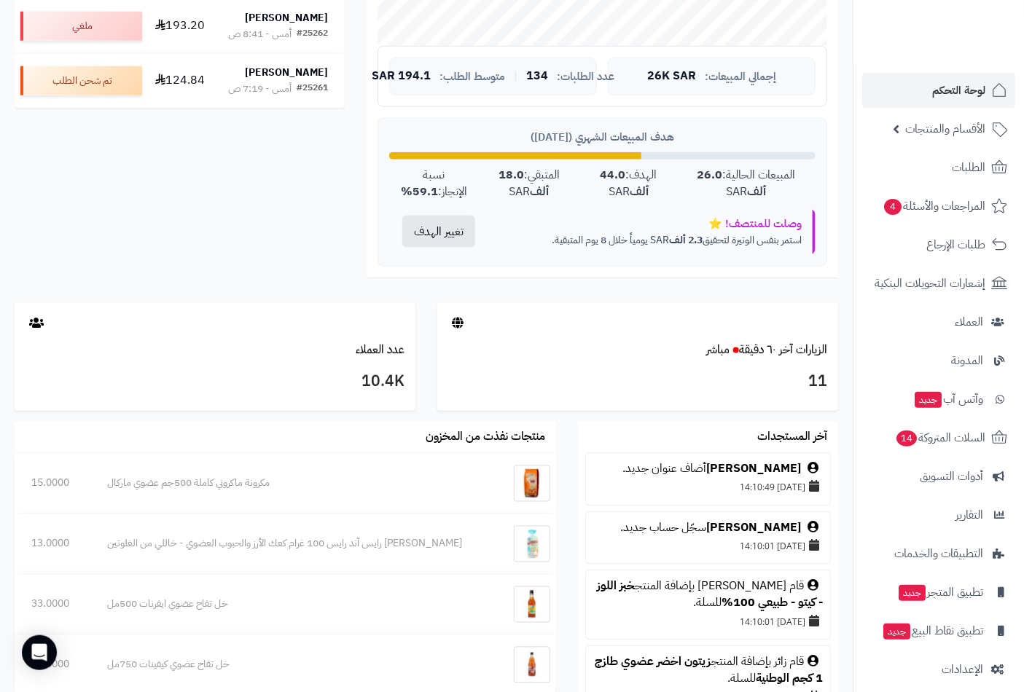
scroll to position [566, 0]
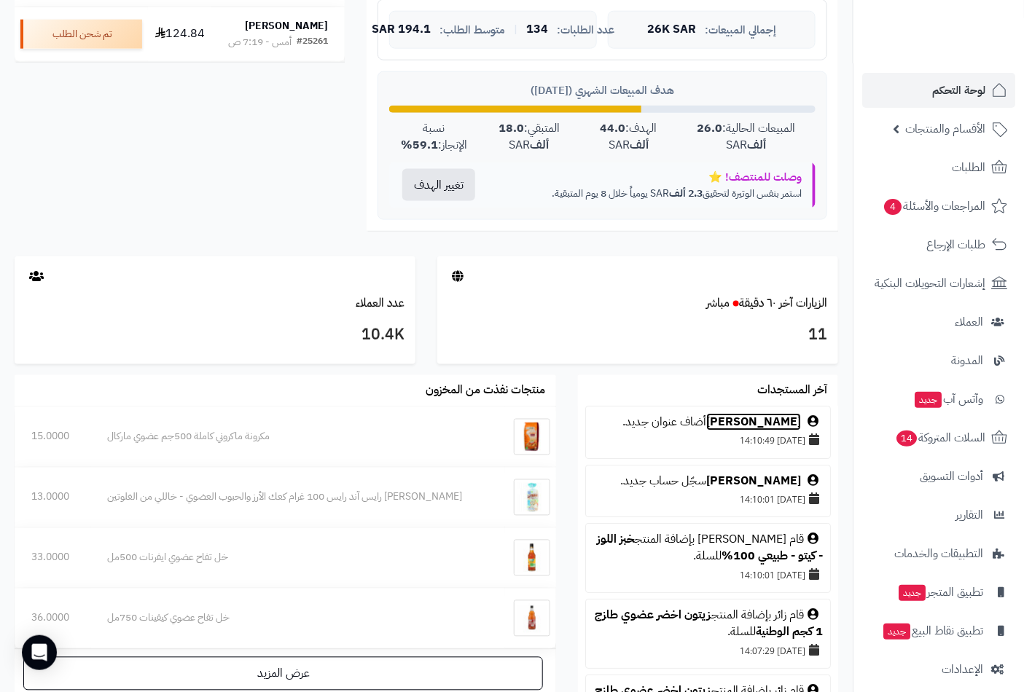
click at [774, 420] on link "عبدالله الشراري" at bounding box center [753, 422] width 95 height 17
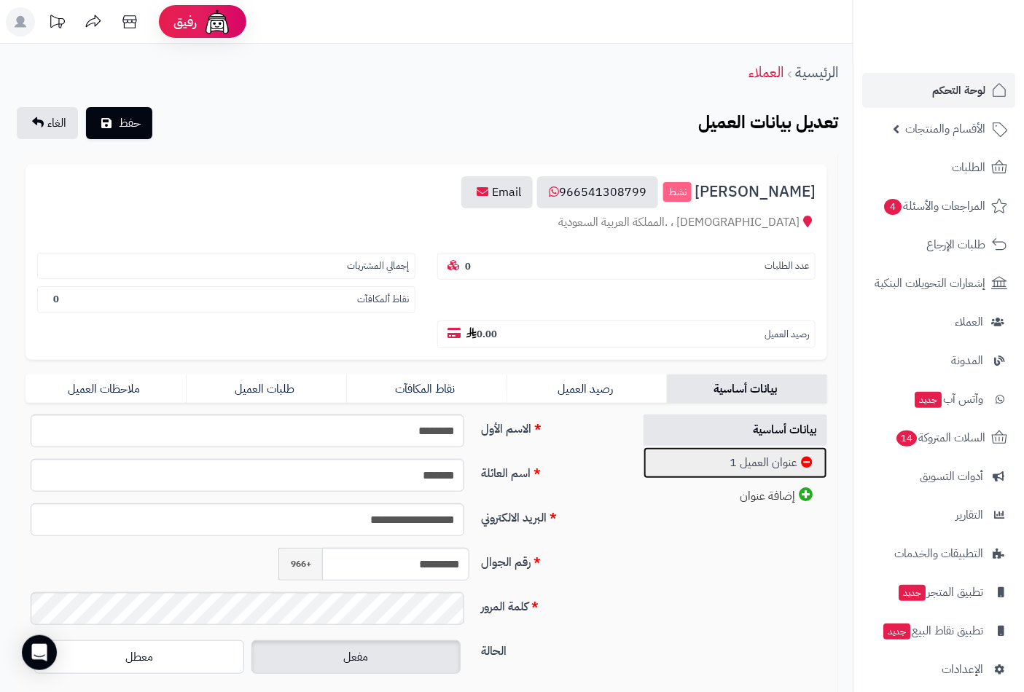
click at [759, 447] on link "عنوان العميل 1" at bounding box center [735, 462] width 184 height 31
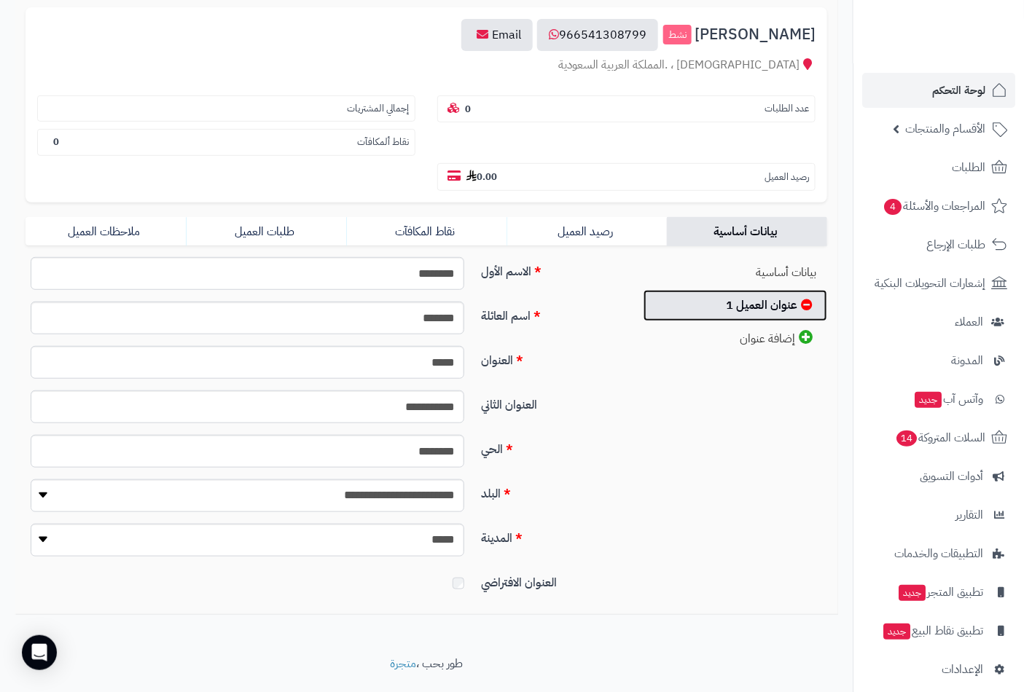
scroll to position [159, 0]
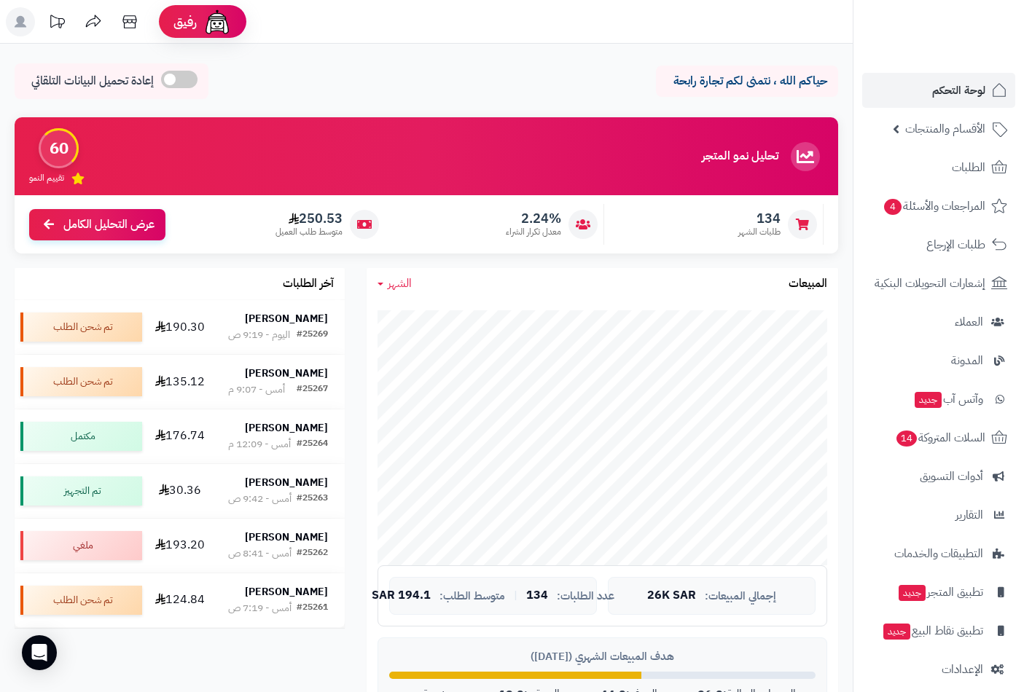
scroll to position [530, 0]
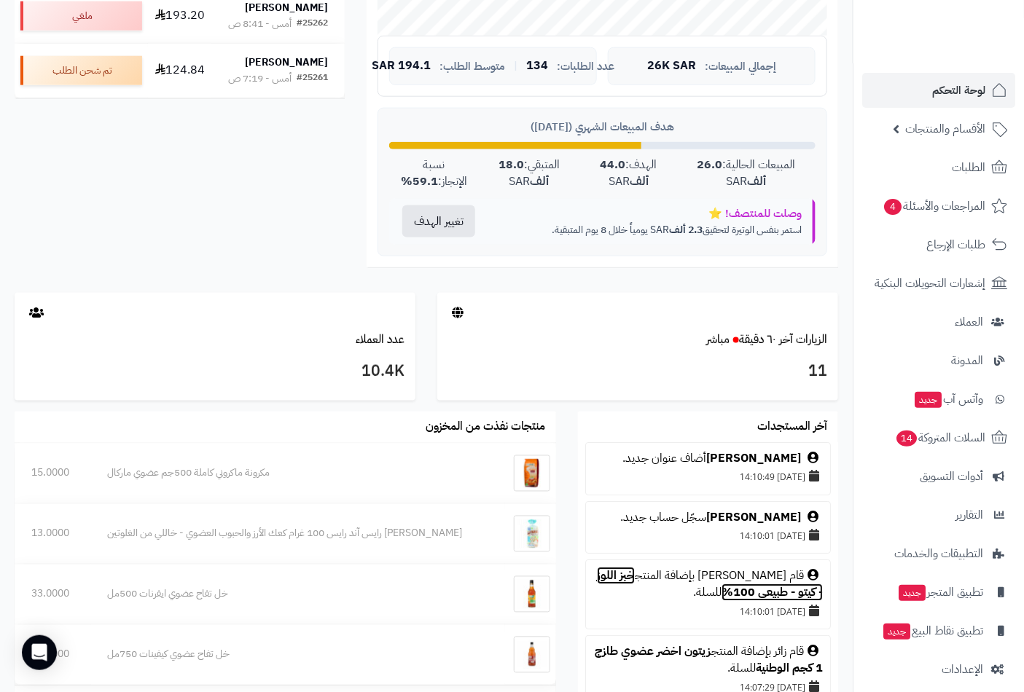
click at [627, 579] on link "خبز اللوز - كيتو - طبيعي 100%" at bounding box center [710, 585] width 226 height 34
click at [950, 73] on link "لوحة التحكم" at bounding box center [938, 90] width 153 height 35
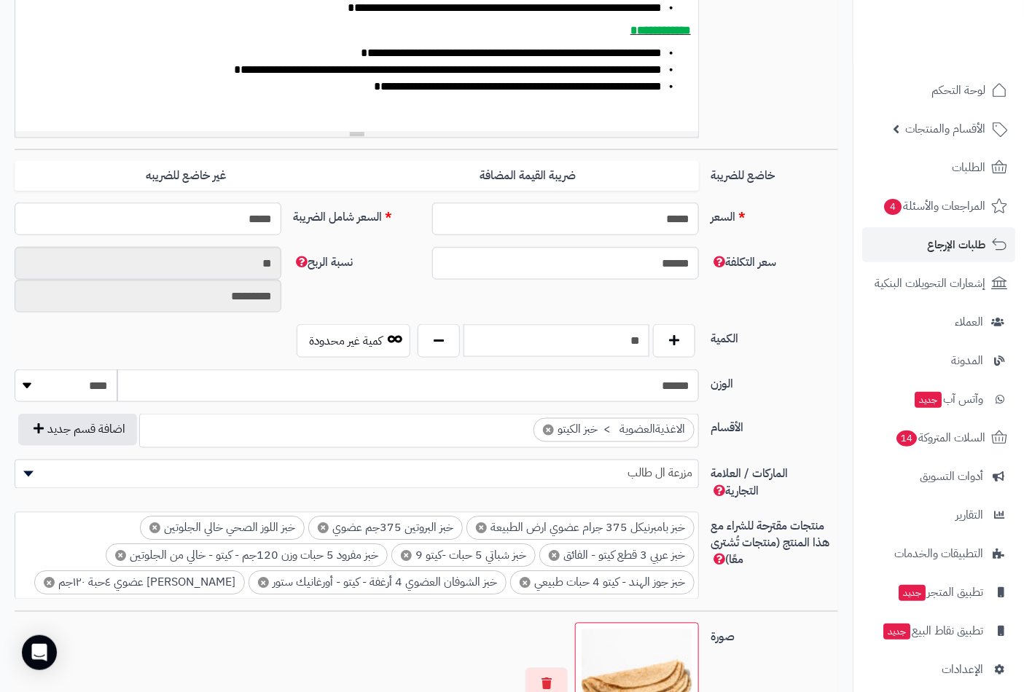
scroll to position [324, 0]
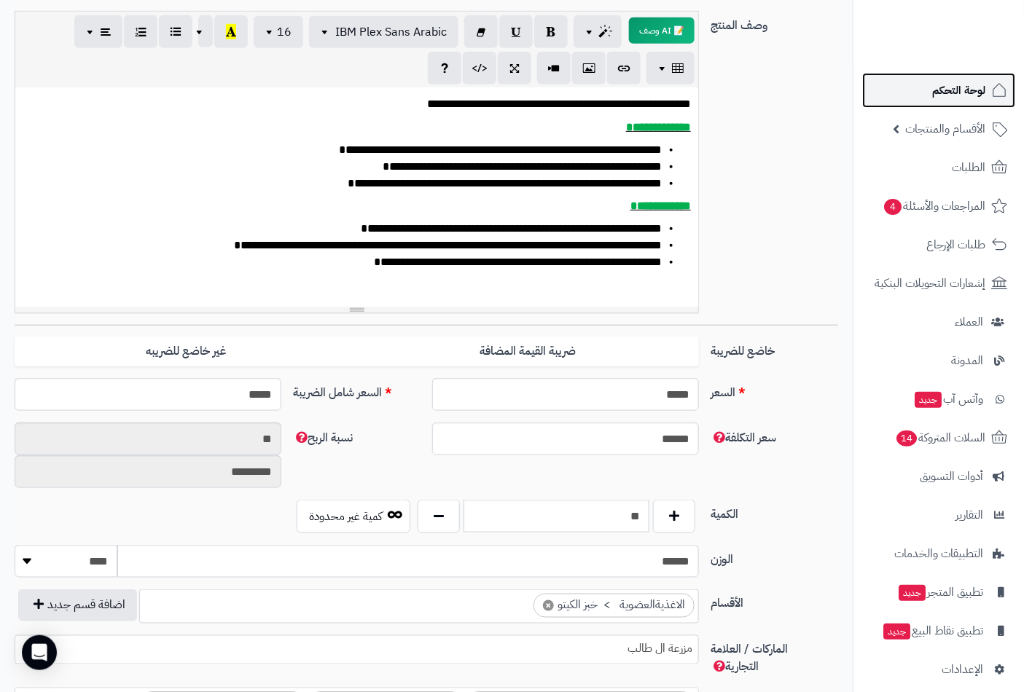
click at [965, 85] on span "لوحة التحكم" at bounding box center [958, 90] width 53 height 20
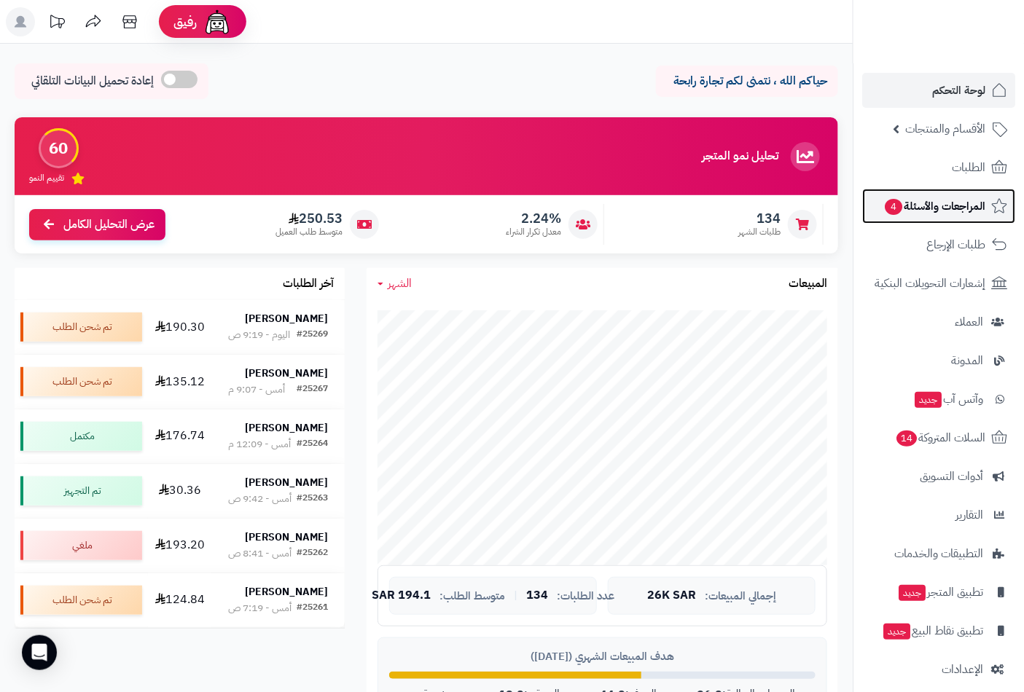
click at [955, 210] on span "المراجعات والأسئلة 4" at bounding box center [934, 206] width 102 height 20
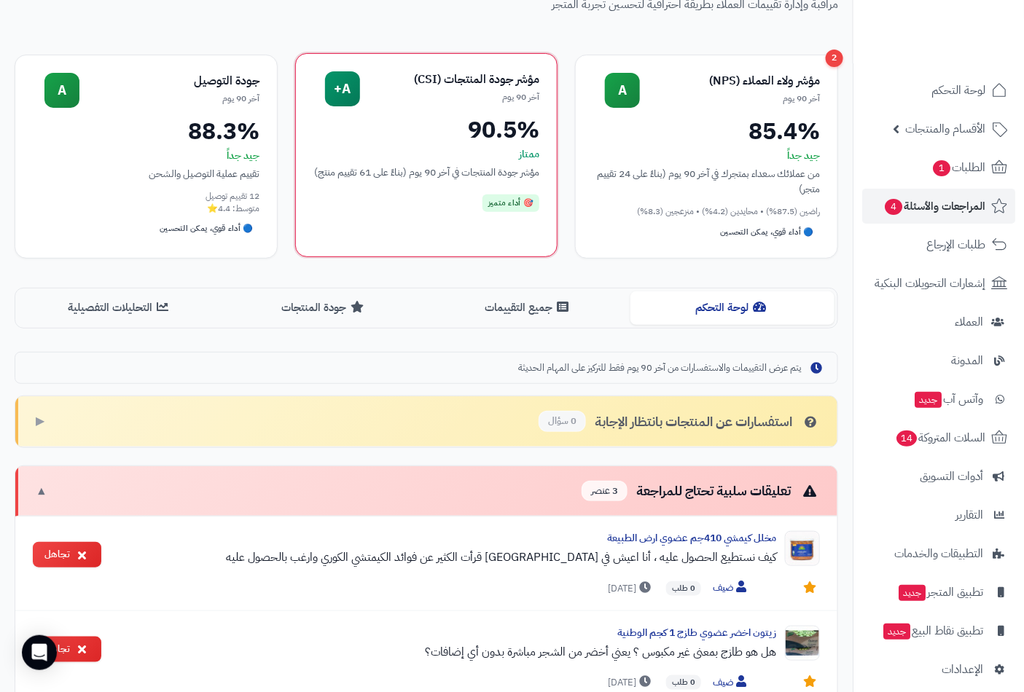
scroll to position [324, 0]
